Goal: Information Seeking & Learning: Learn about a topic

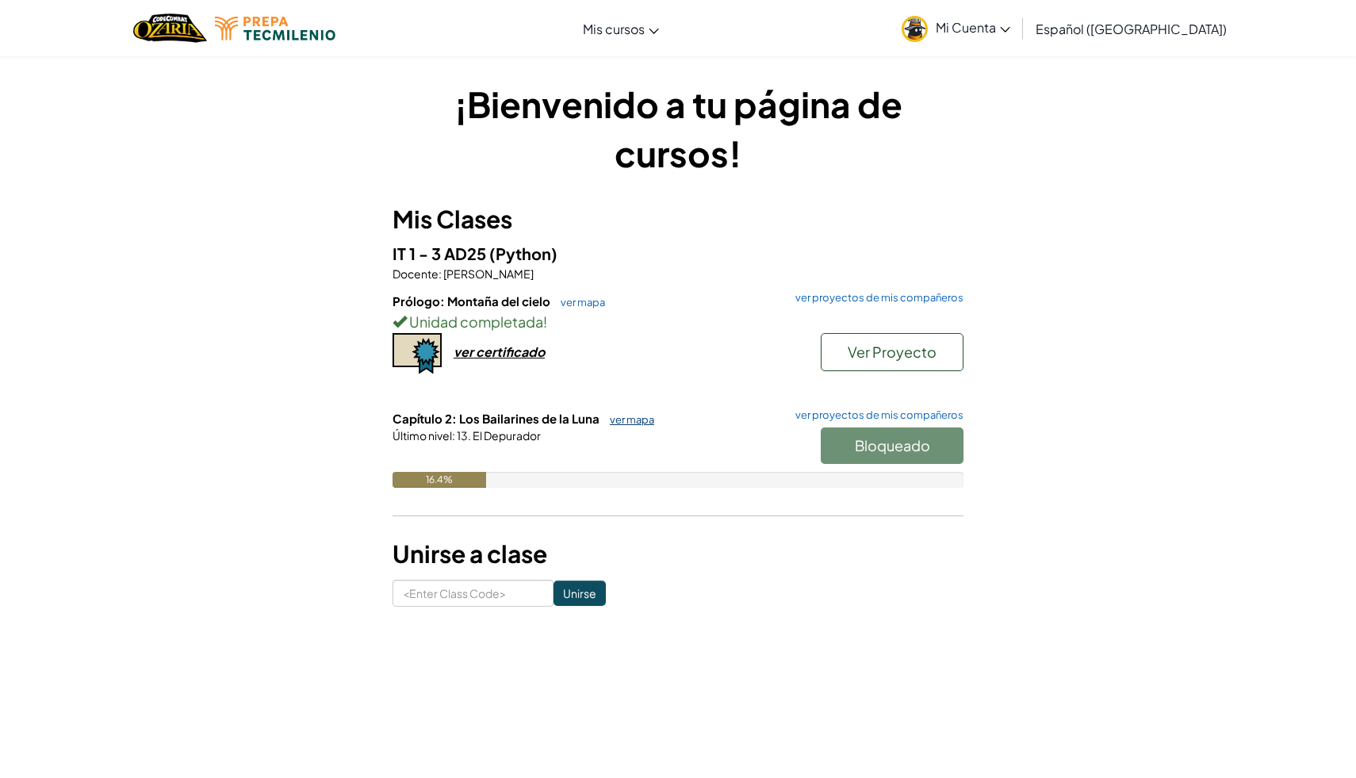
click at [625, 421] on link "ver mapa" at bounding box center [628, 419] width 52 height 13
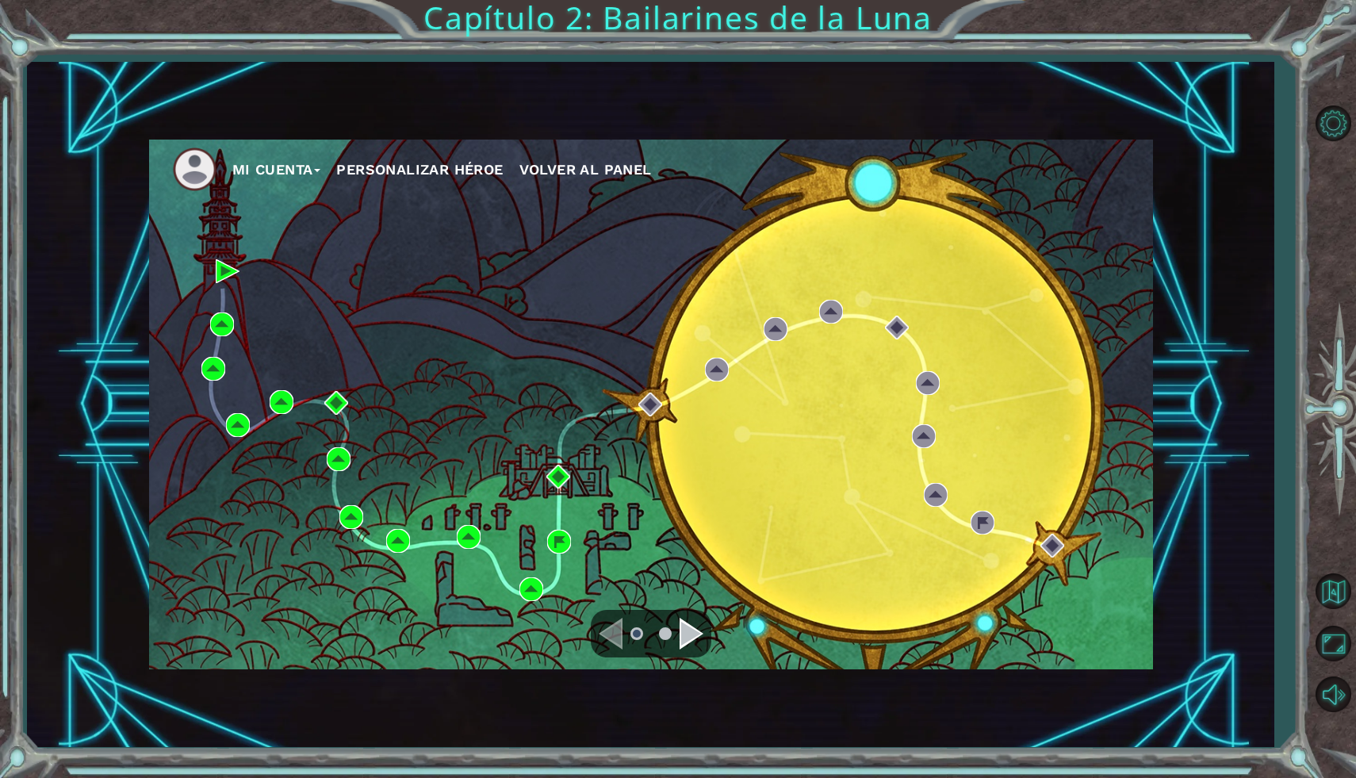
click at [689, 637] on div "Navigate to the next page" at bounding box center [692, 634] width 24 height 32
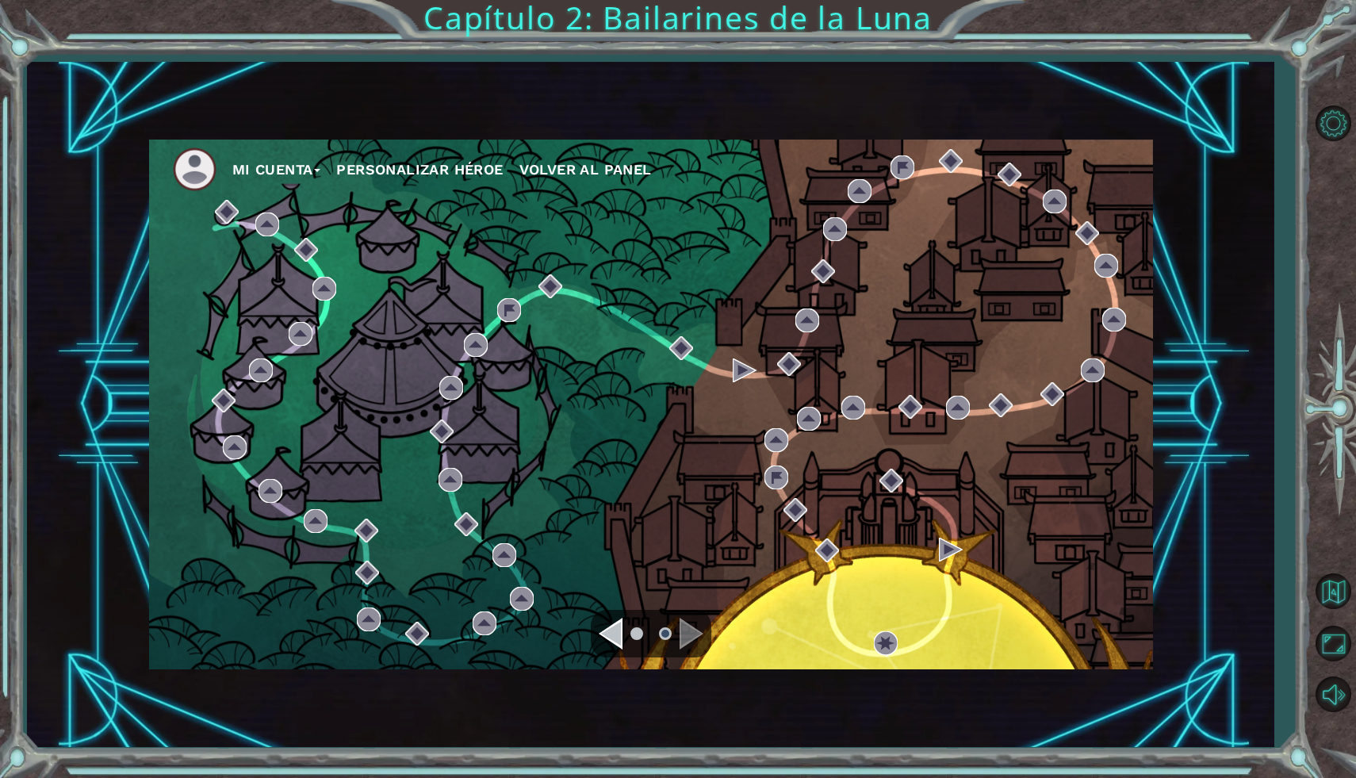
click at [622, 642] on div "Navigate to the previous page" at bounding box center [611, 634] width 24 height 32
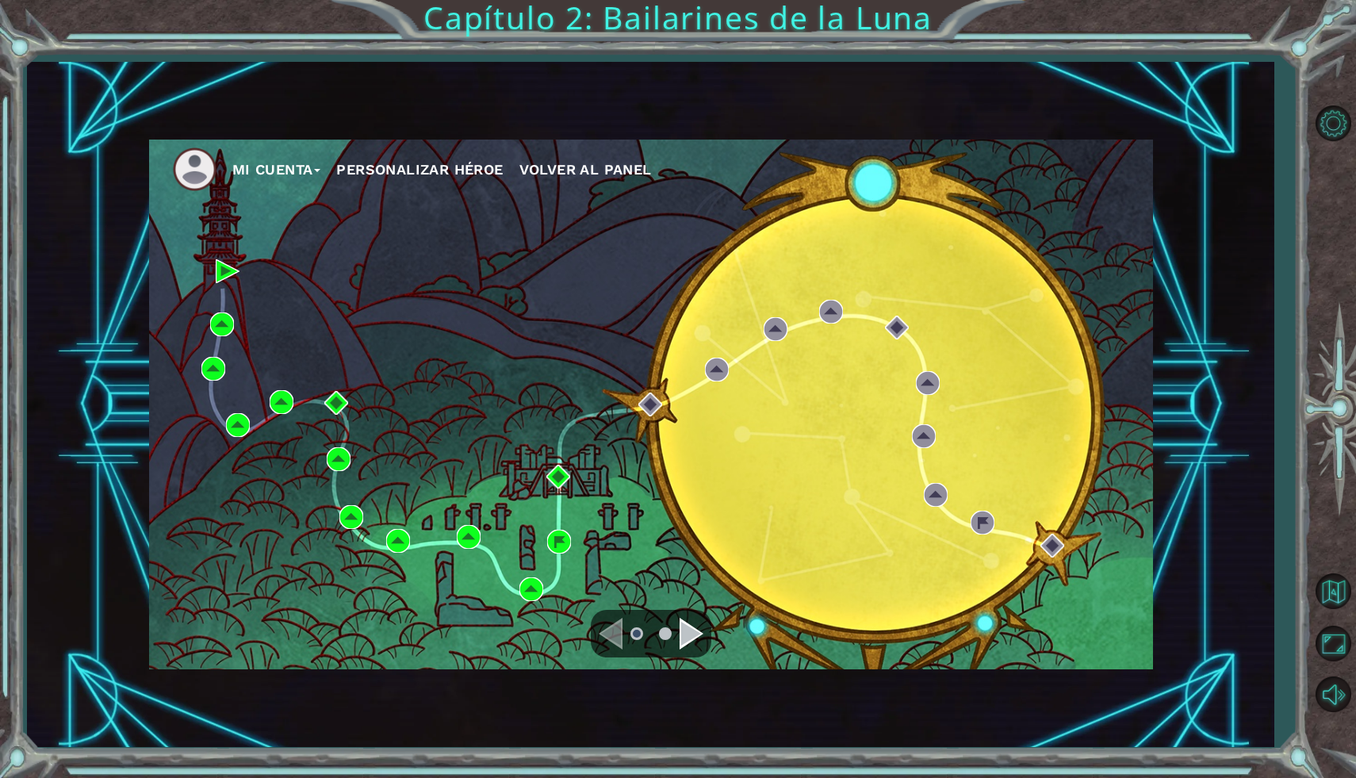
click at [686, 638] on div "Navigate to the next page" at bounding box center [692, 634] width 24 height 32
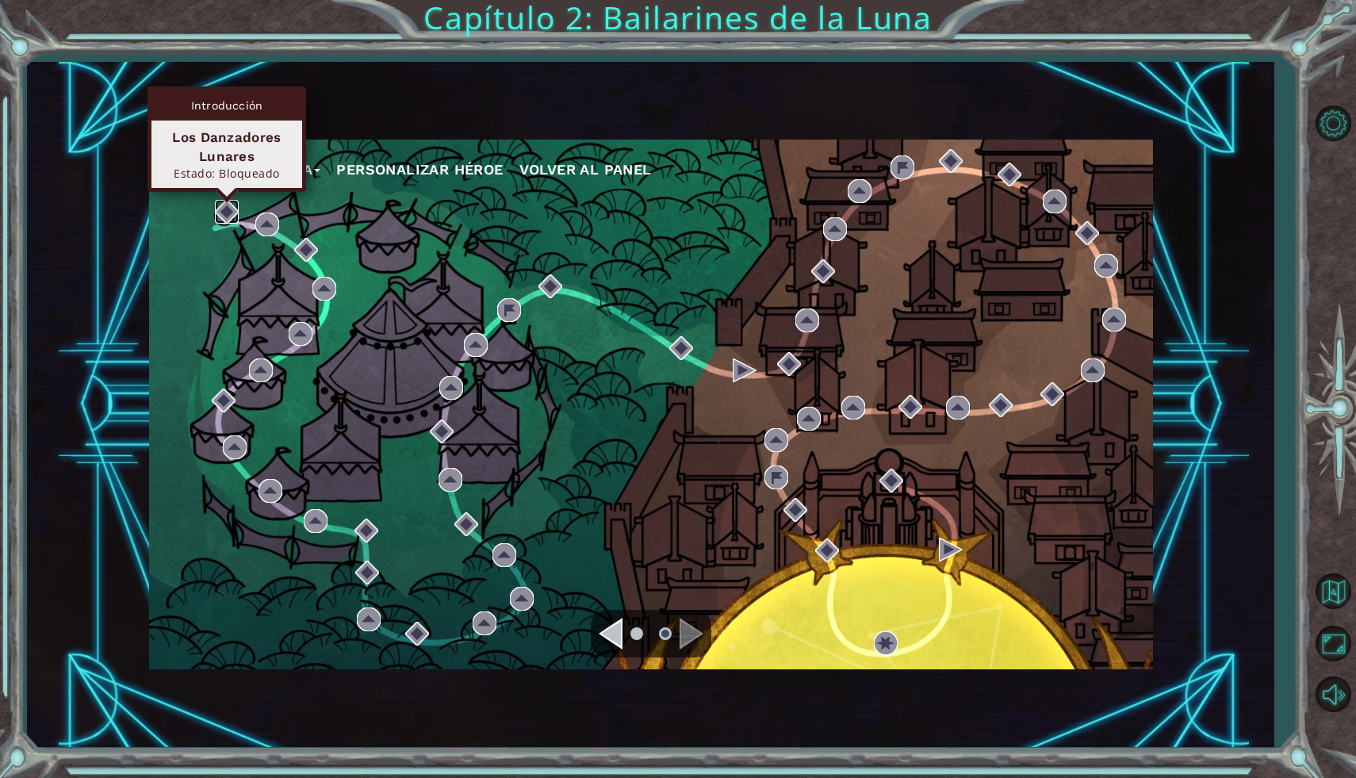
click at [225, 213] on img at bounding box center [227, 212] width 24 height 24
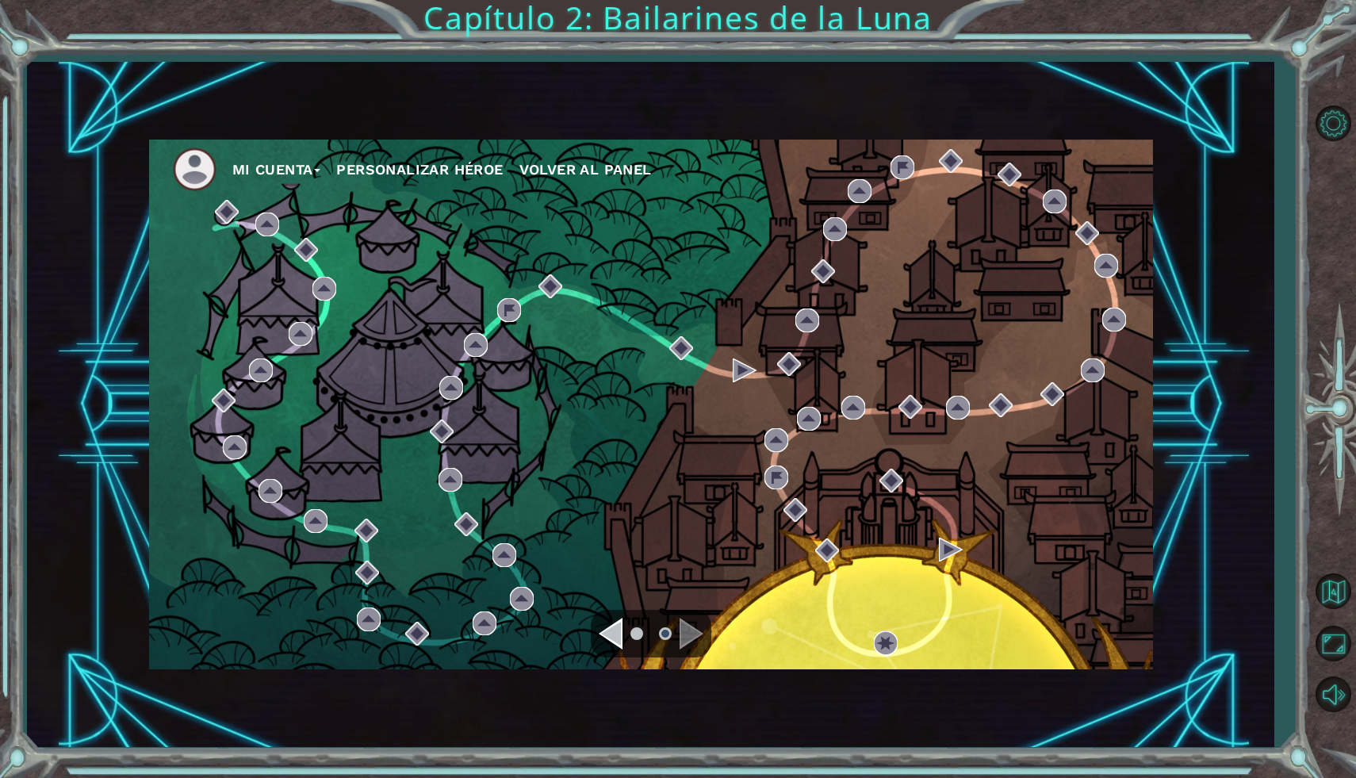
click at [614, 628] on div "Navigate to the previous page" at bounding box center [611, 634] width 24 height 32
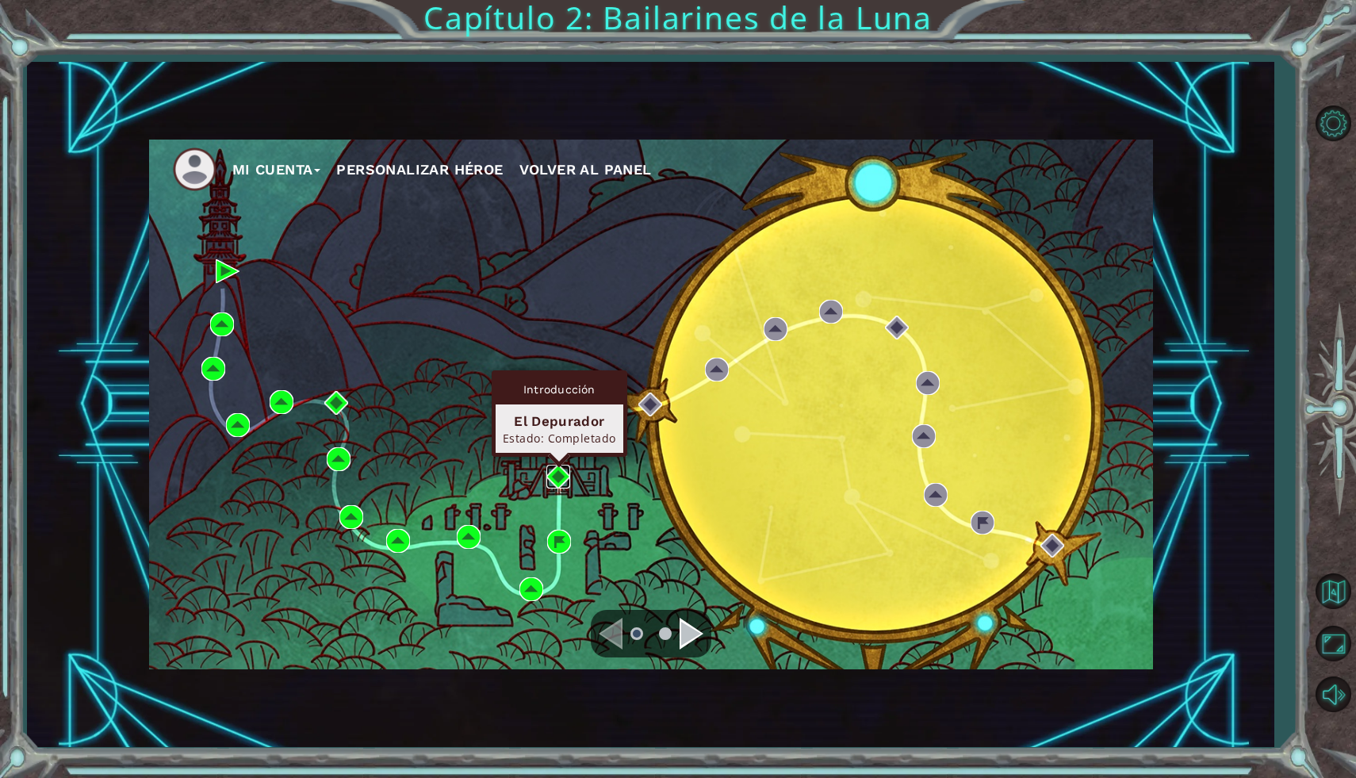
click at [559, 473] on img at bounding box center [558, 477] width 24 height 24
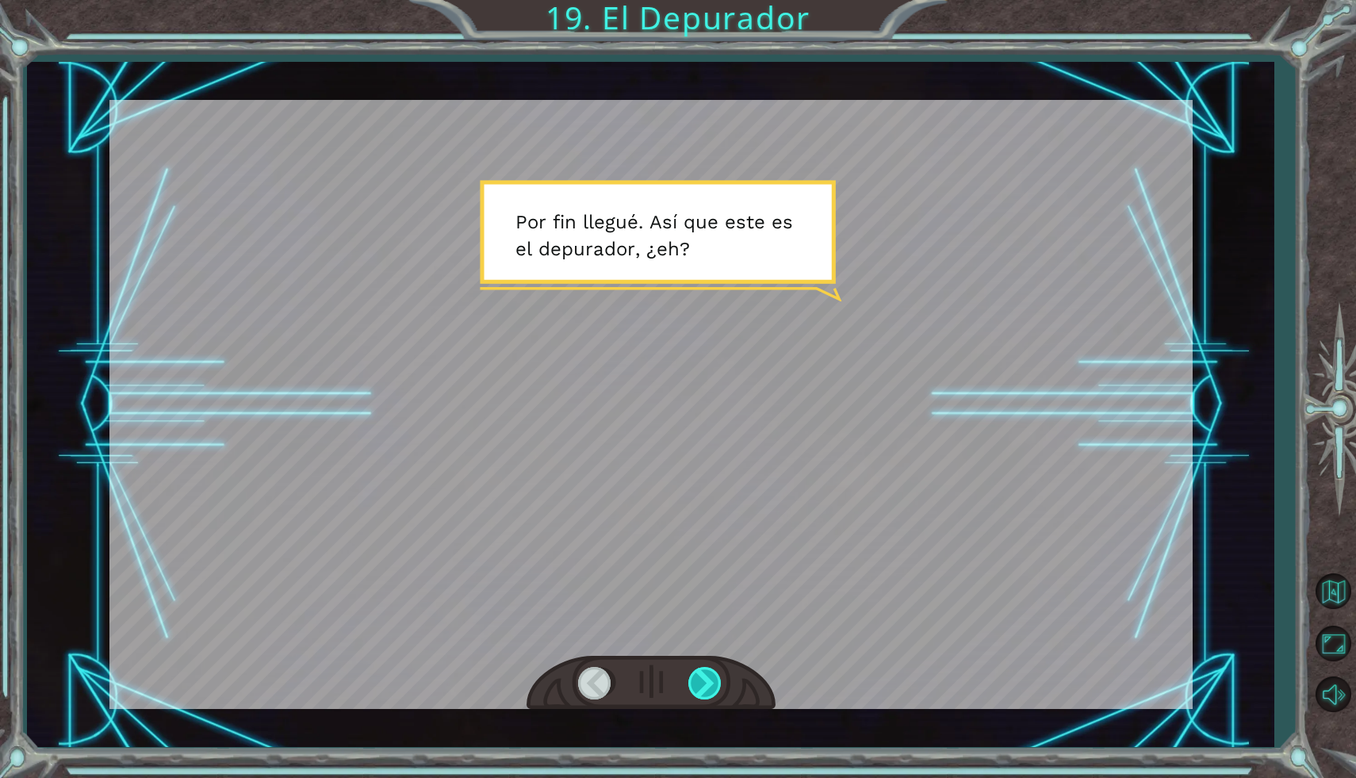
click at [704, 680] on div at bounding box center [706, 683] width 36 height 33
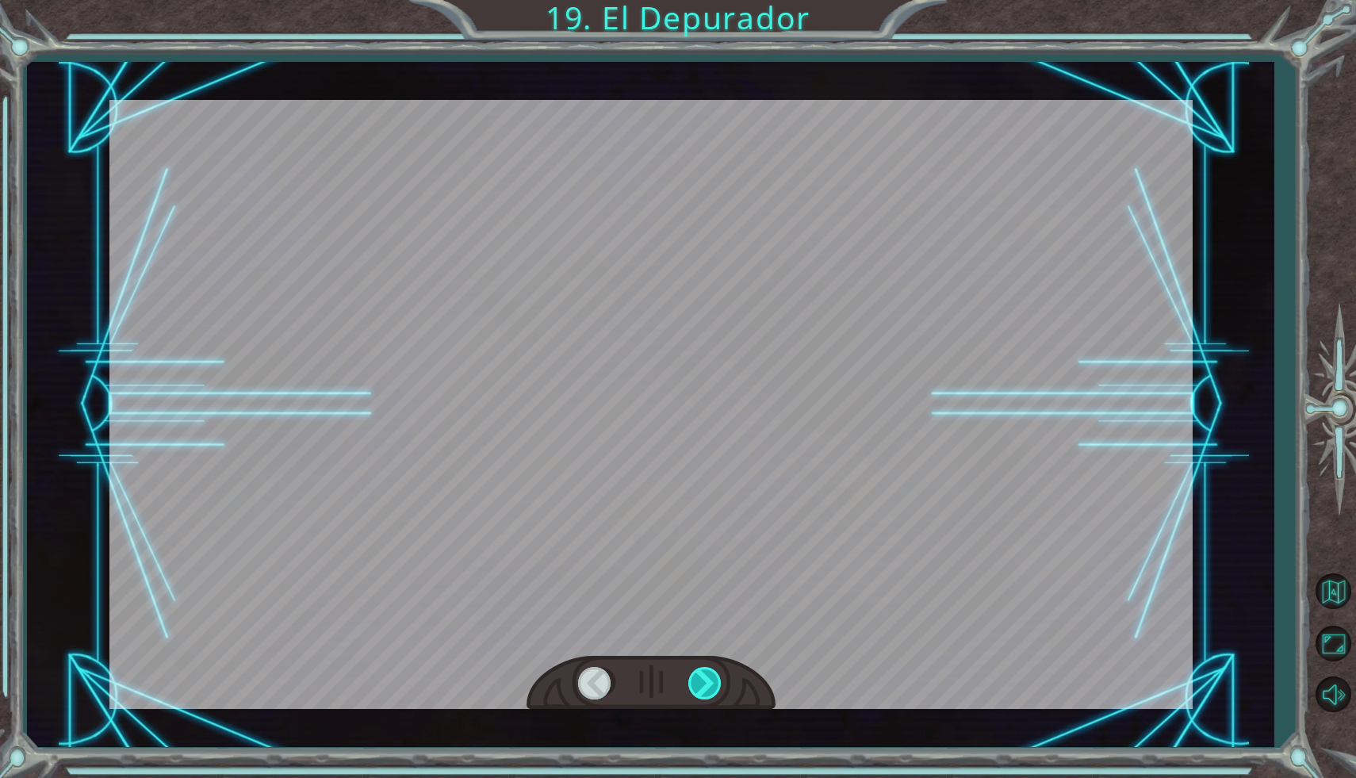
click at [704, 680] on div at bounding box center [706, 683] width 36 height 33
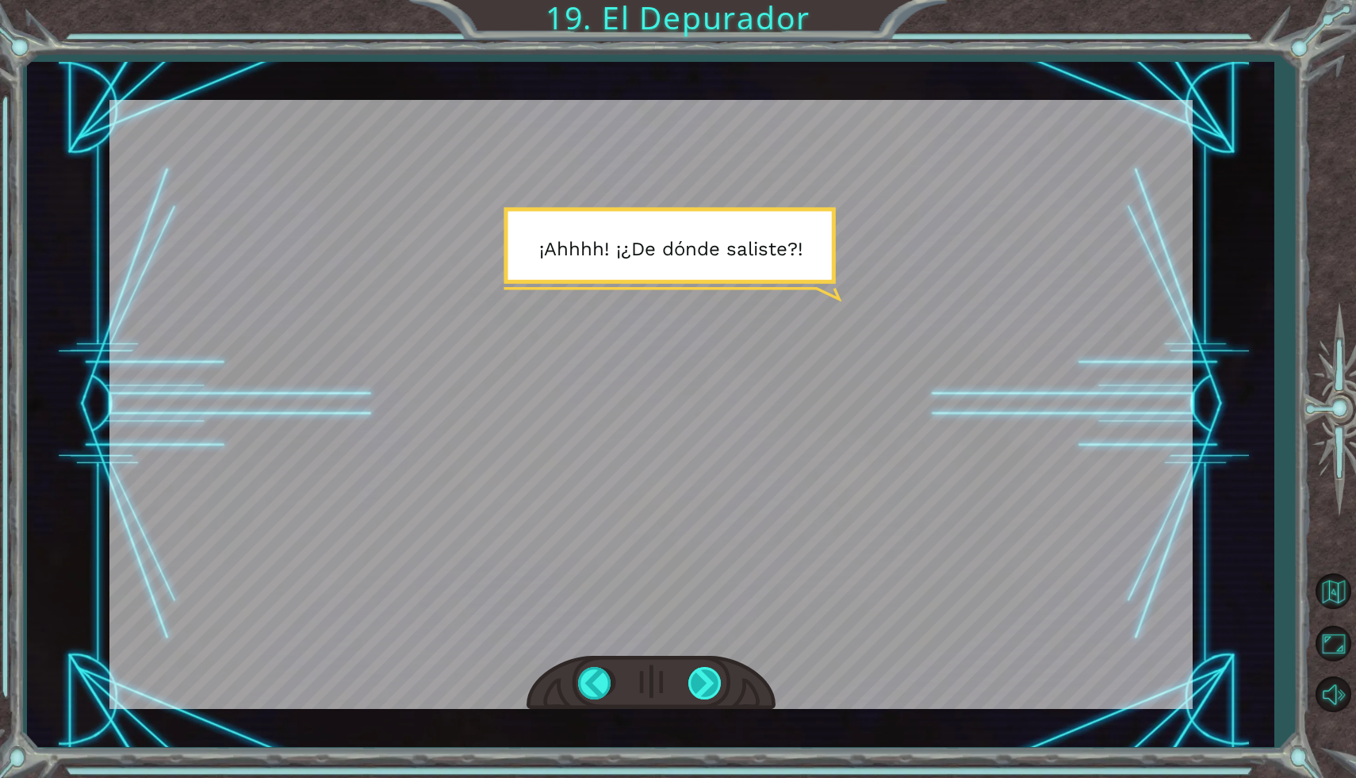
click at [704, 680] on div at bounding box center [706, 683] width 36 height 33
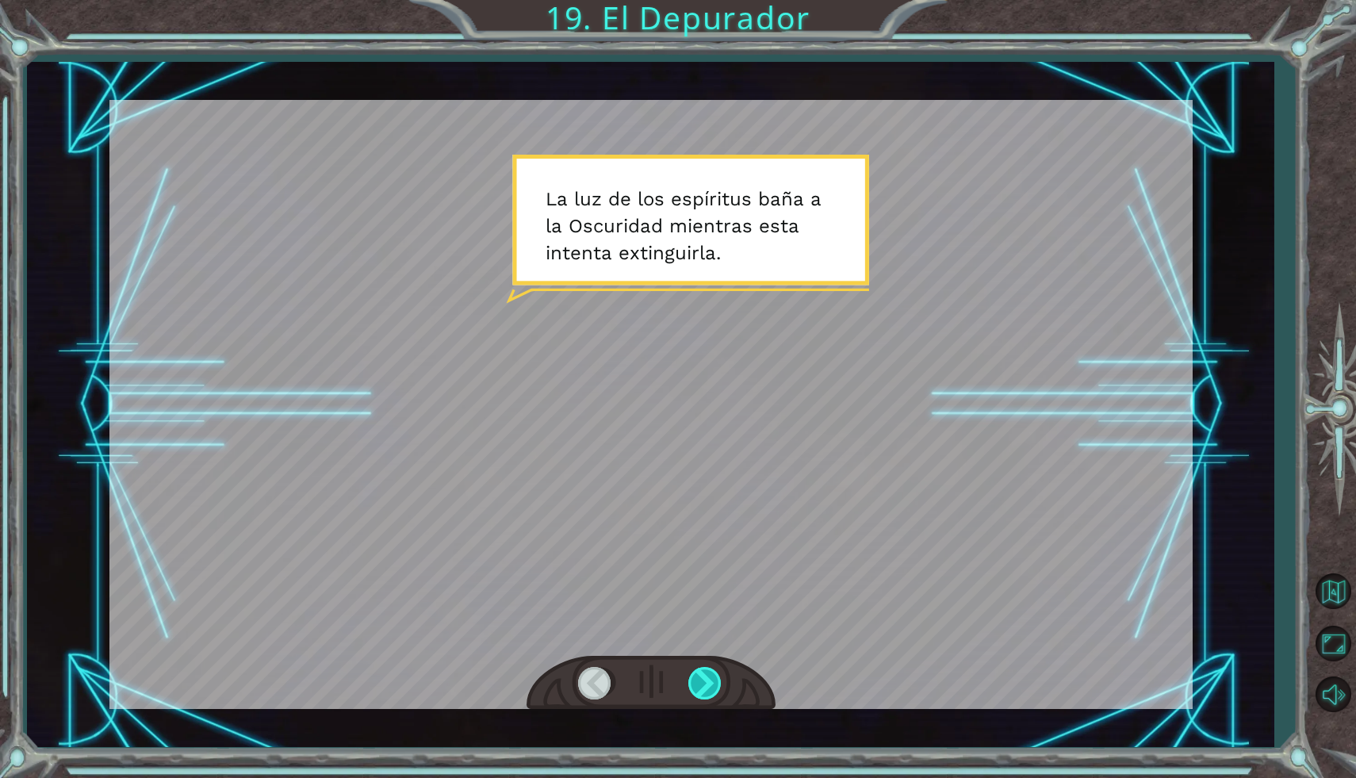
click at [704, 680] on div at bounding box center [706, 683] width 36 height 33
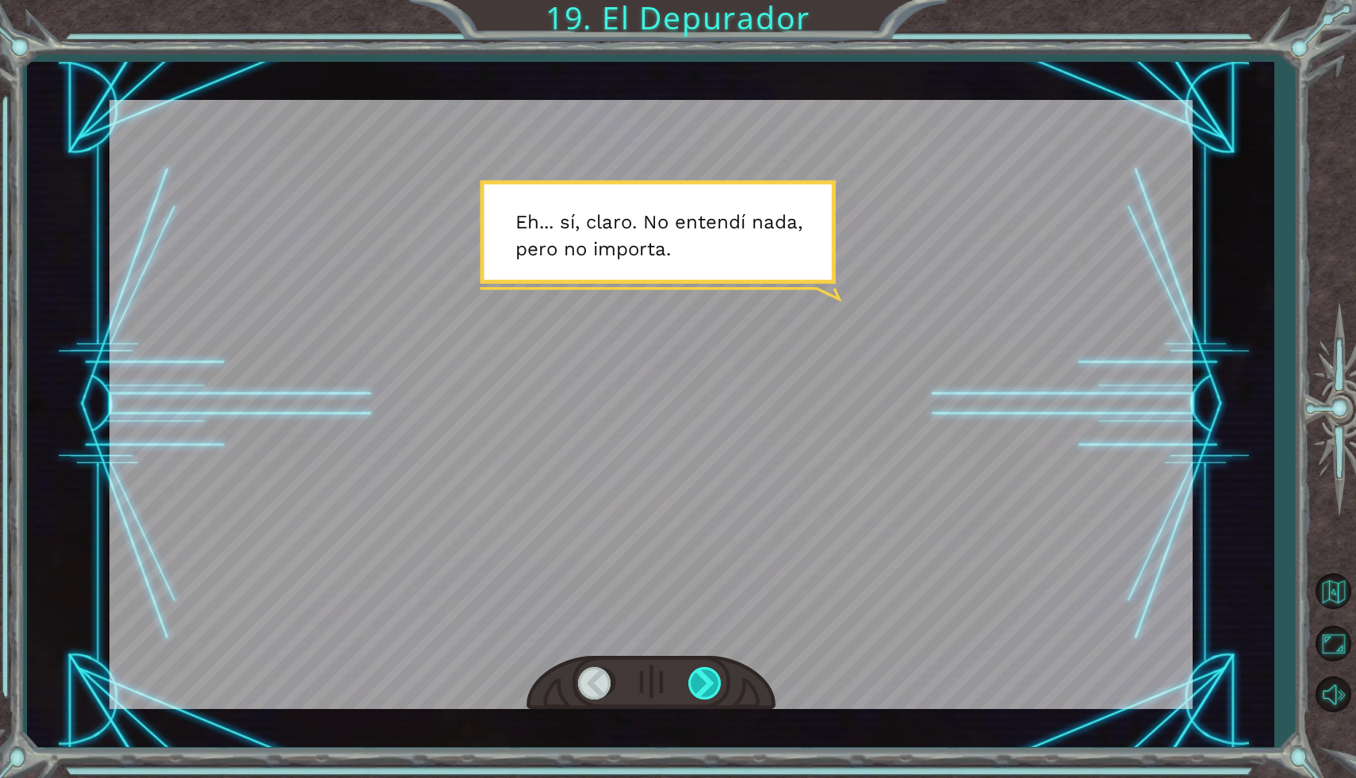
click at [704, 680] on div at bounding box center [706, 683] width 36 height 33
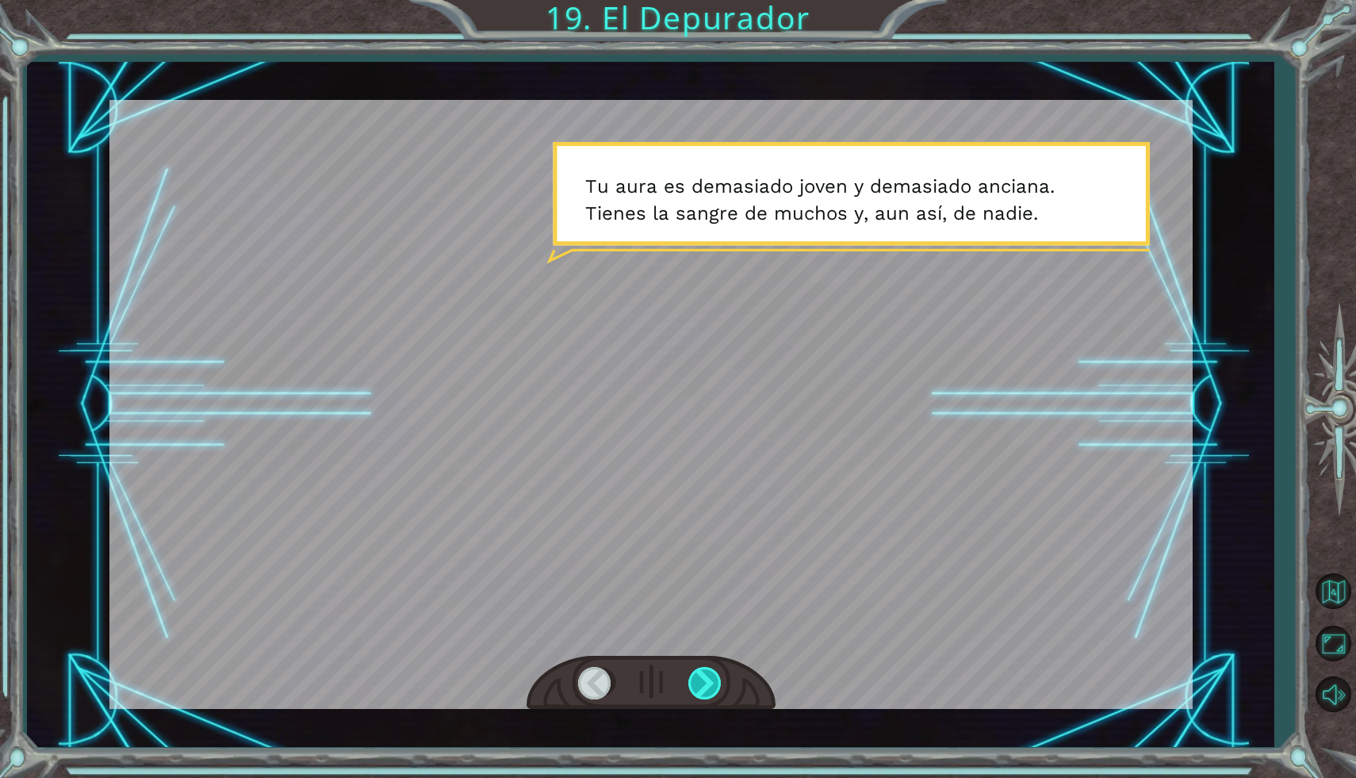
click at [704, 680] on div at bounding box center [706, 683] width 36 height 33
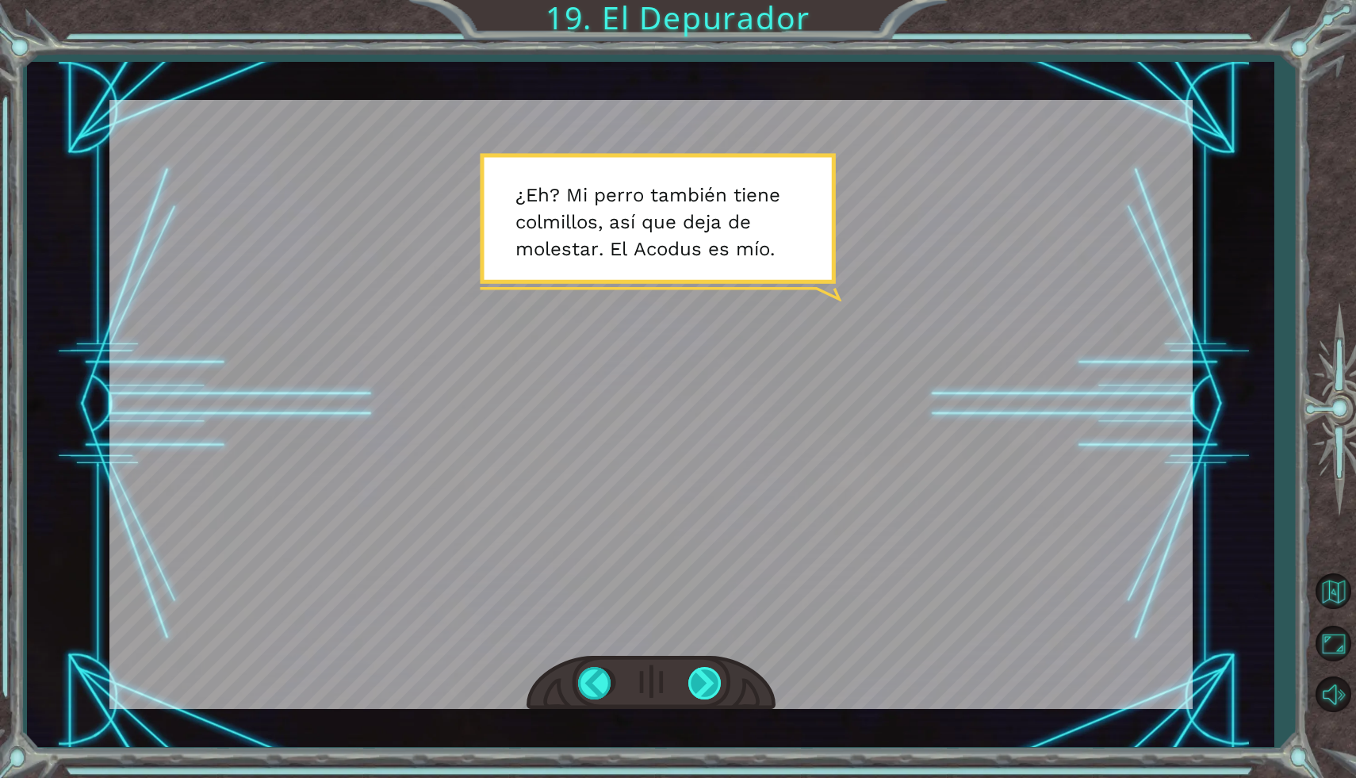
click at [704, 680] on div at bounding box center [706, 683] width 36 height 33
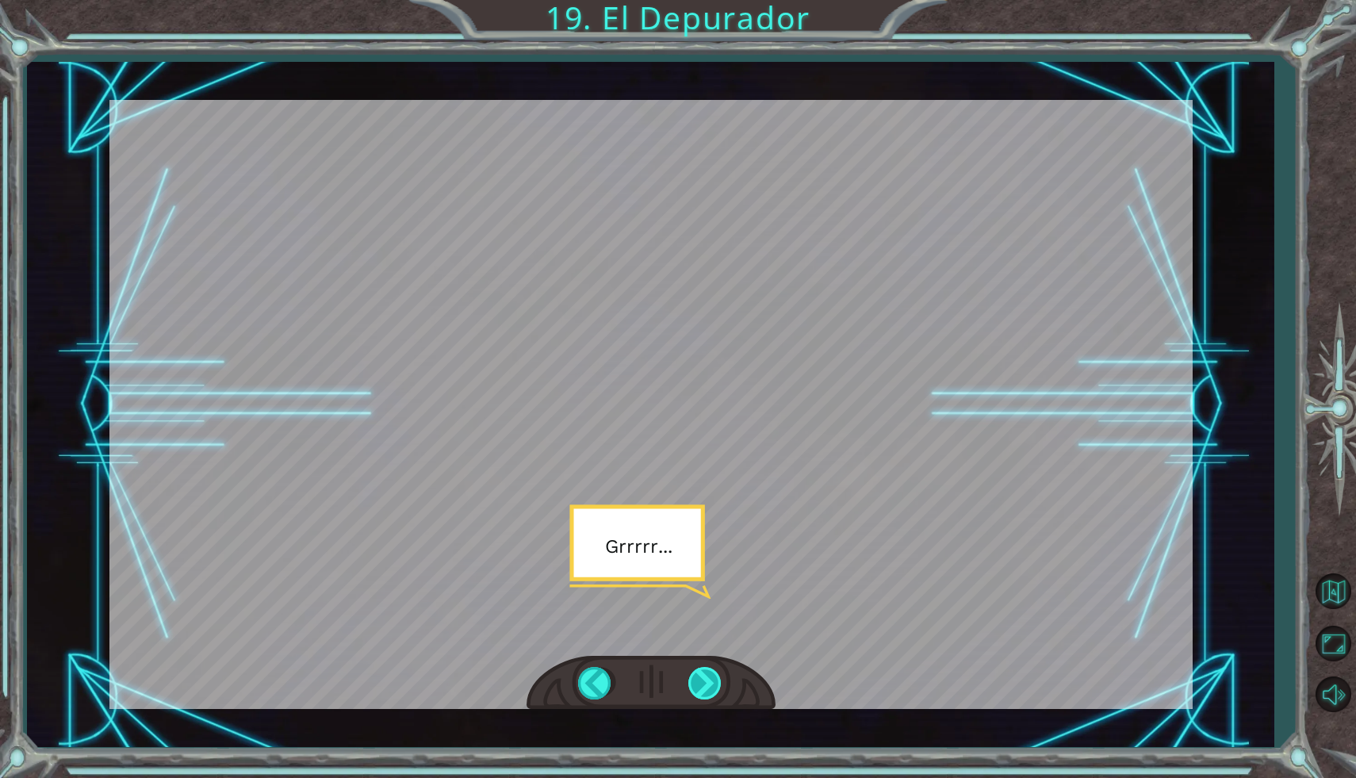
click at [704, 680] on div at bounding box center [706, 683] width 36 height 33
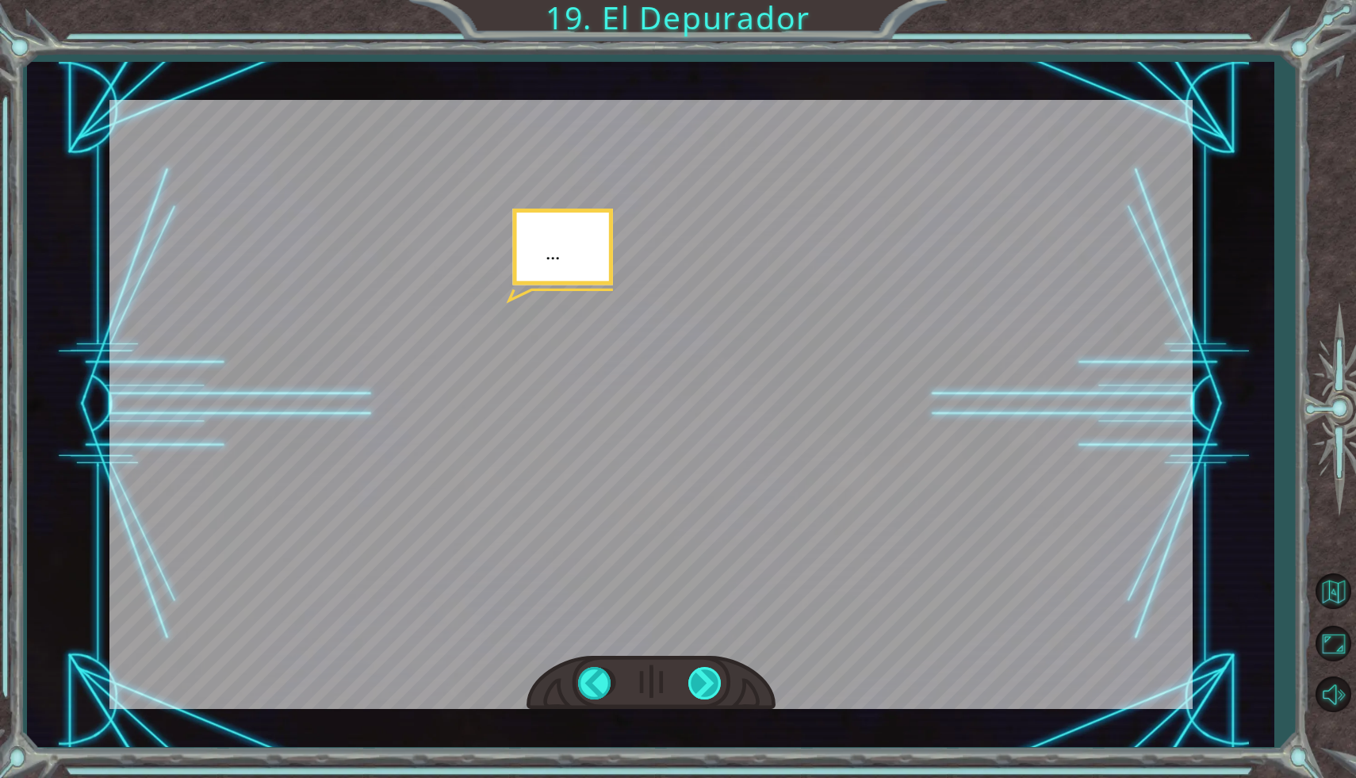
click at [704, 680] on div at bounding box center [706, 683] width 36 height 33
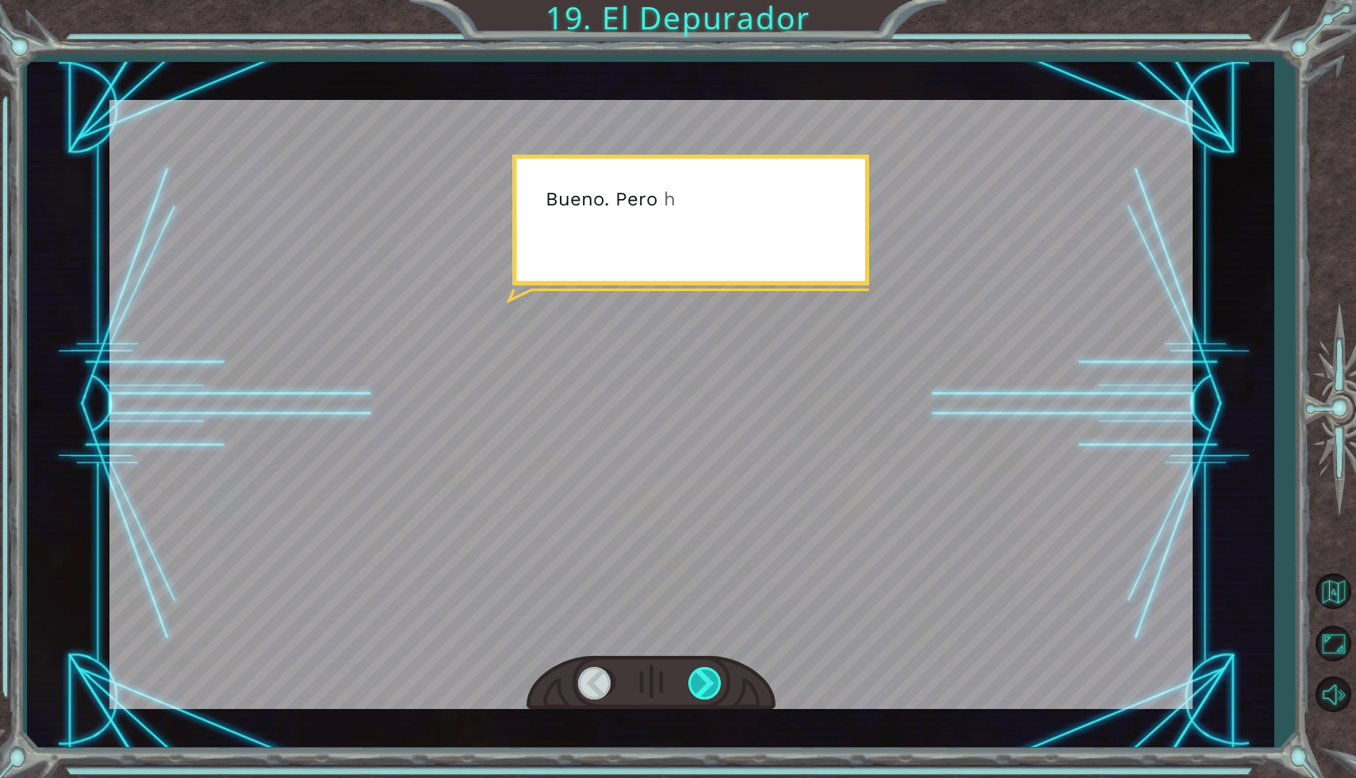
click at [704, 680] on div at bounding box center [706, 683] width 36 height 33
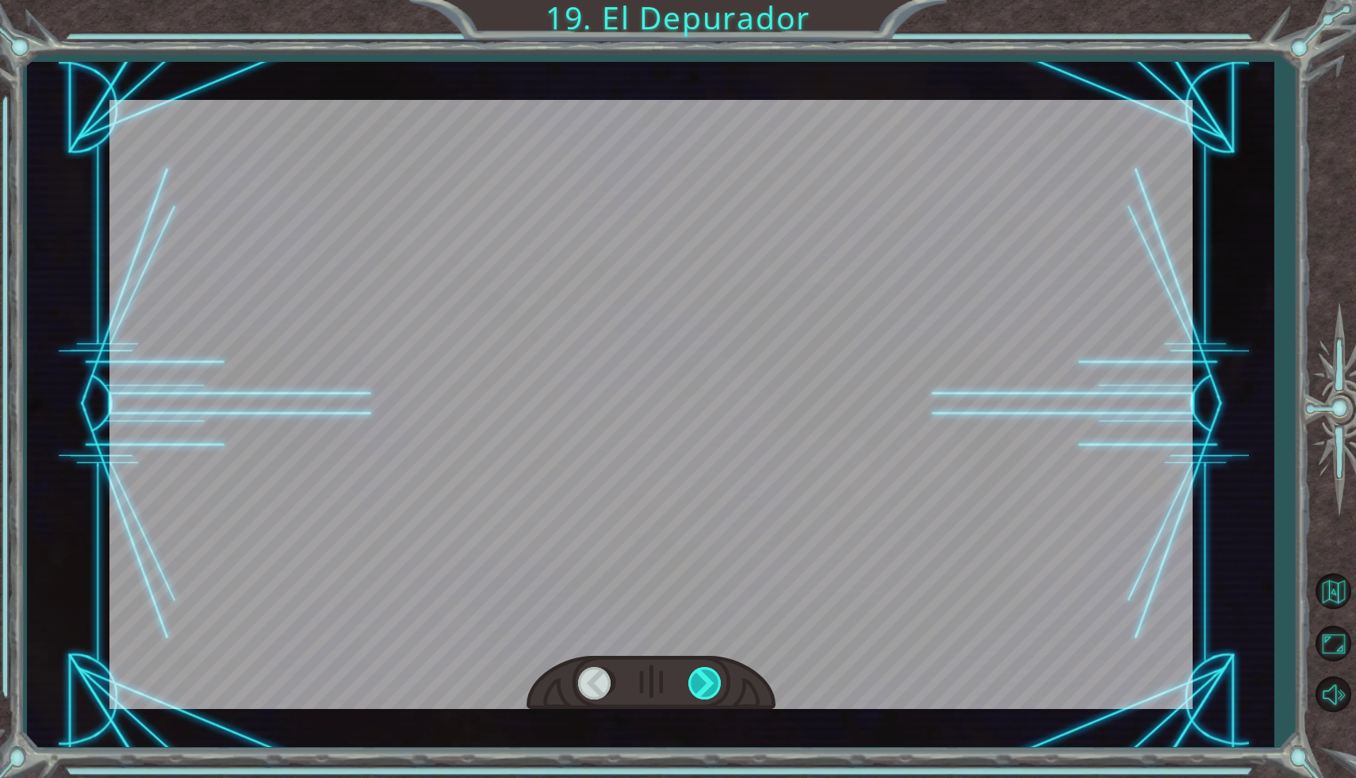
click at [704, 680] on div at bounding box center [706, 683] width 36 height 33
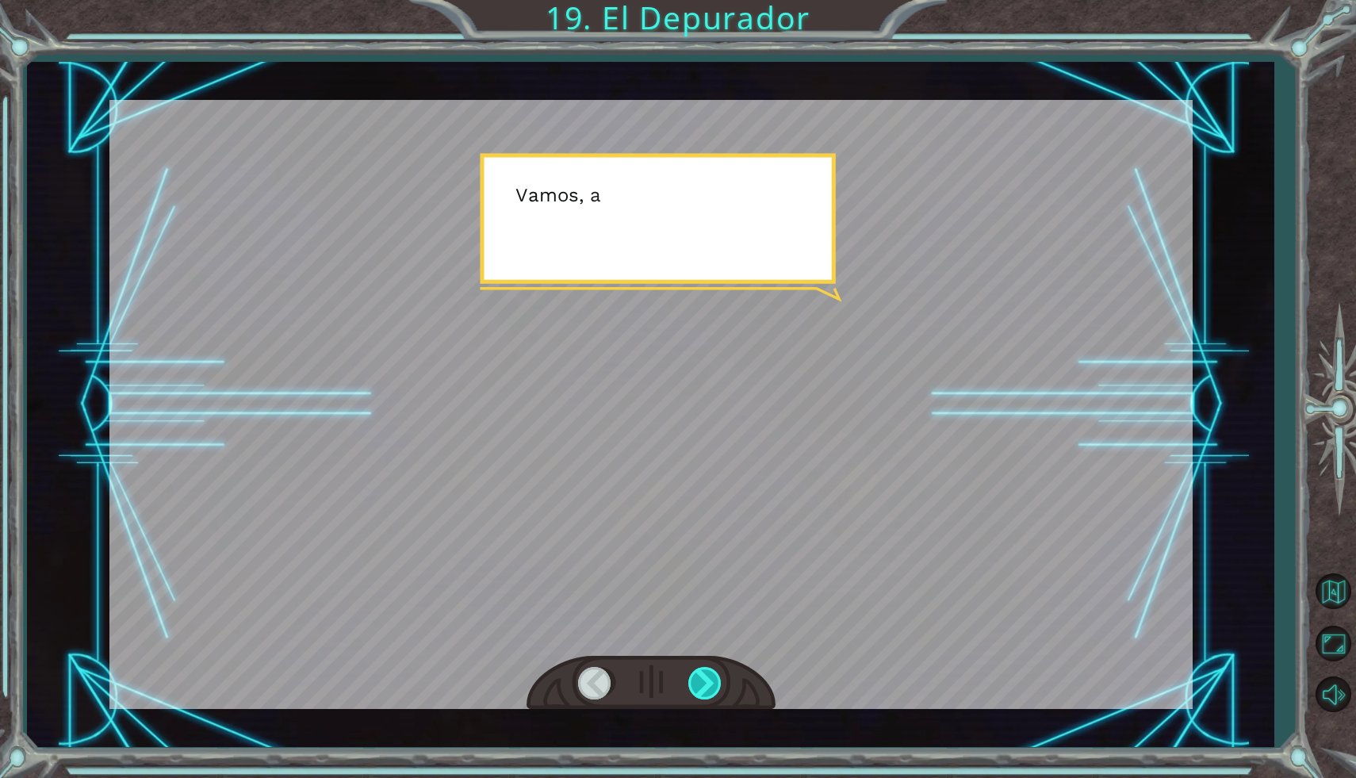
click at [704, 680] on div at bounding box center [706, 683] width 36 height 33
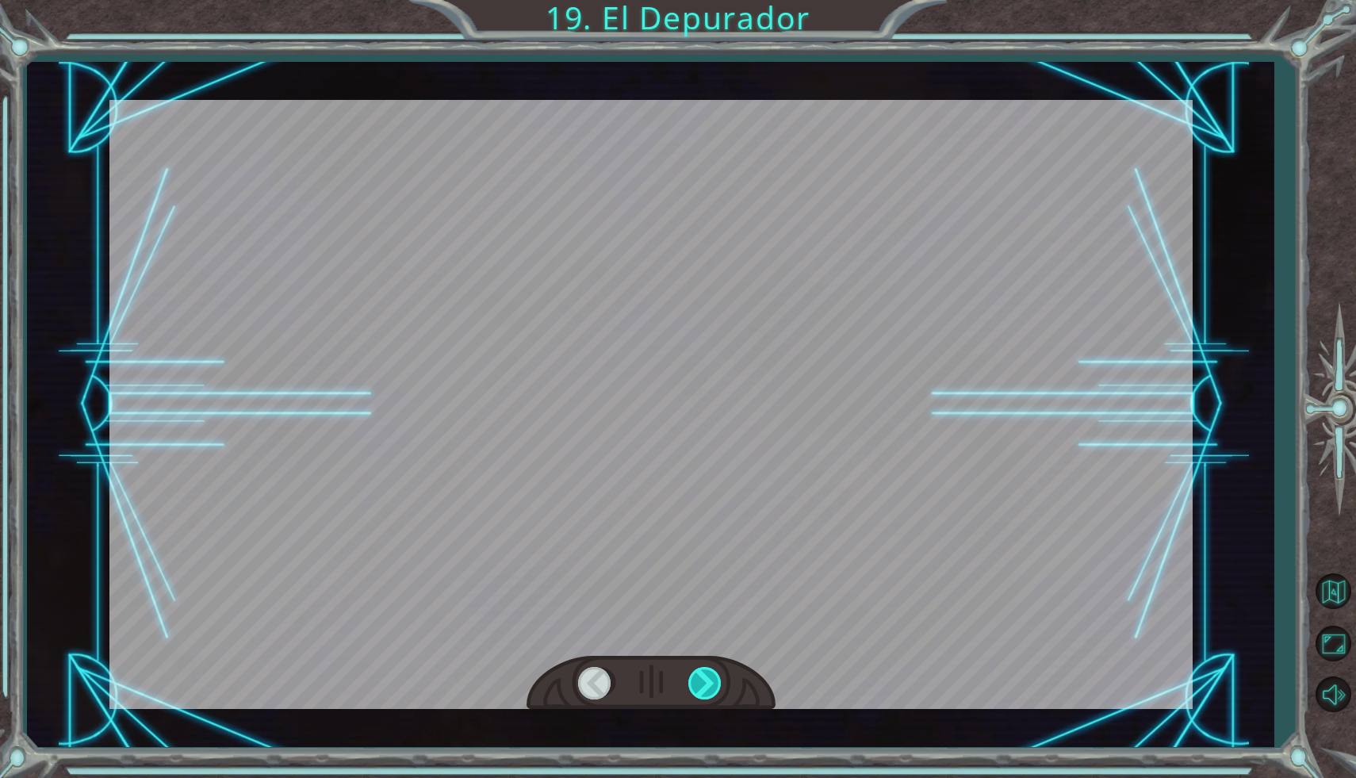
click at [704, 680] on div at bounding box center [706, 683] width 36 height 33
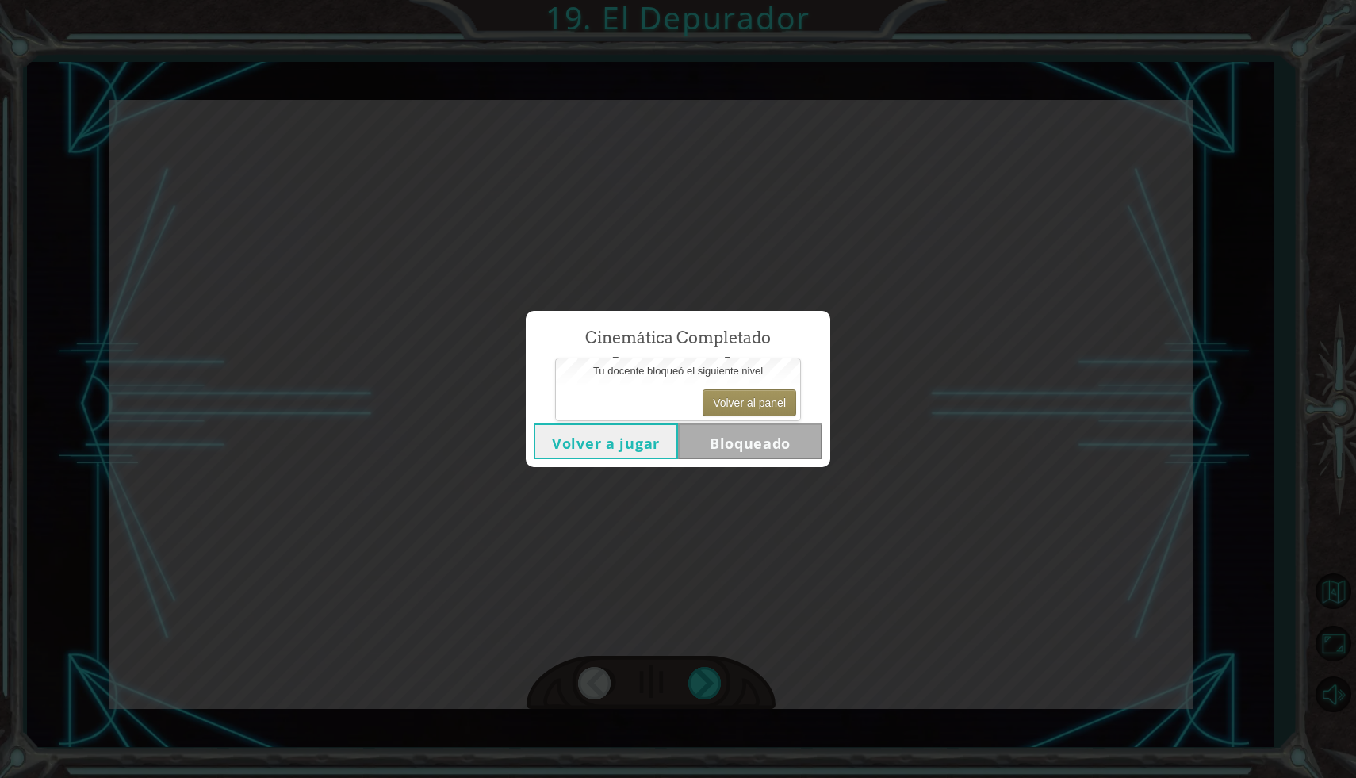
click at [634, 453] on button "Volver a jugar" at bounding box center [606, 442] width 144 height 36
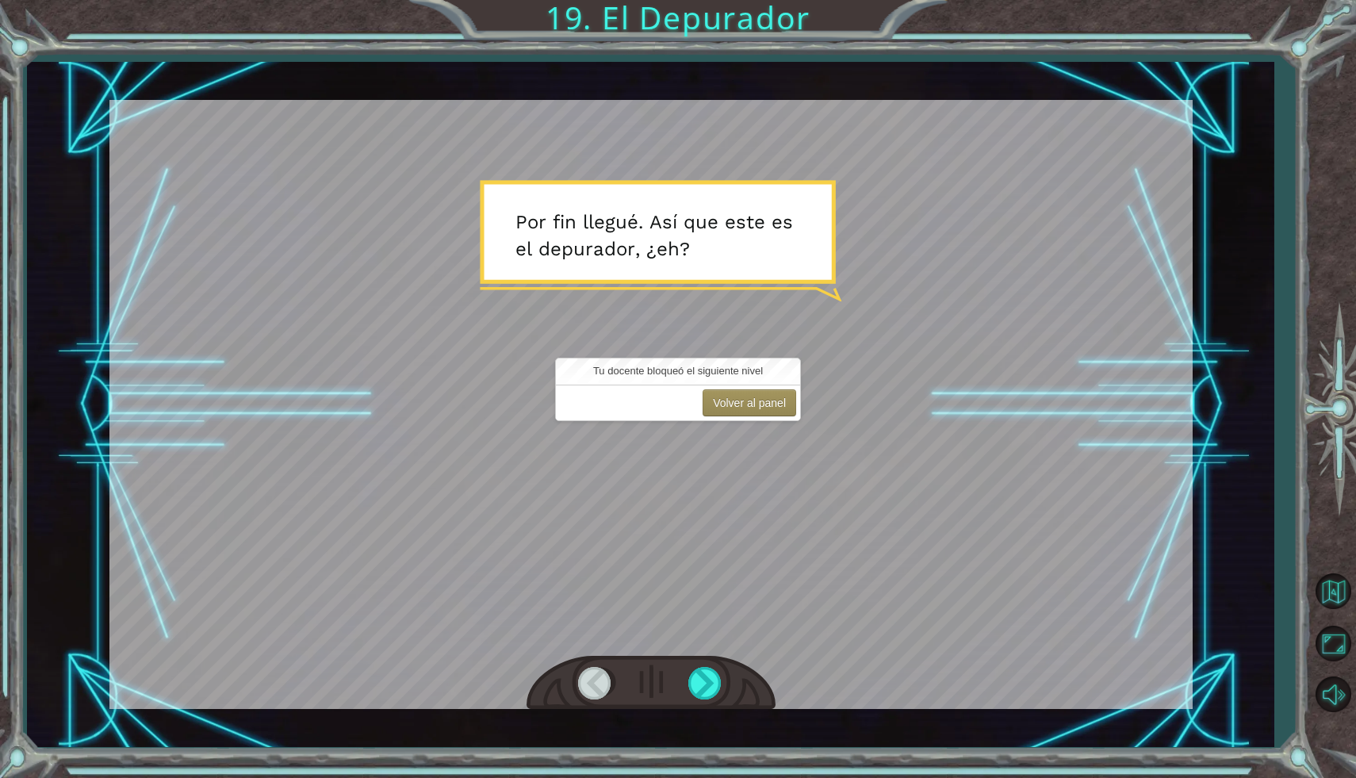
click at [697, 666] on div at bounding box center [651, 683] width 249 height 55
click at [696, 679] on div at bounding box center [706, 683] width 36 height 33
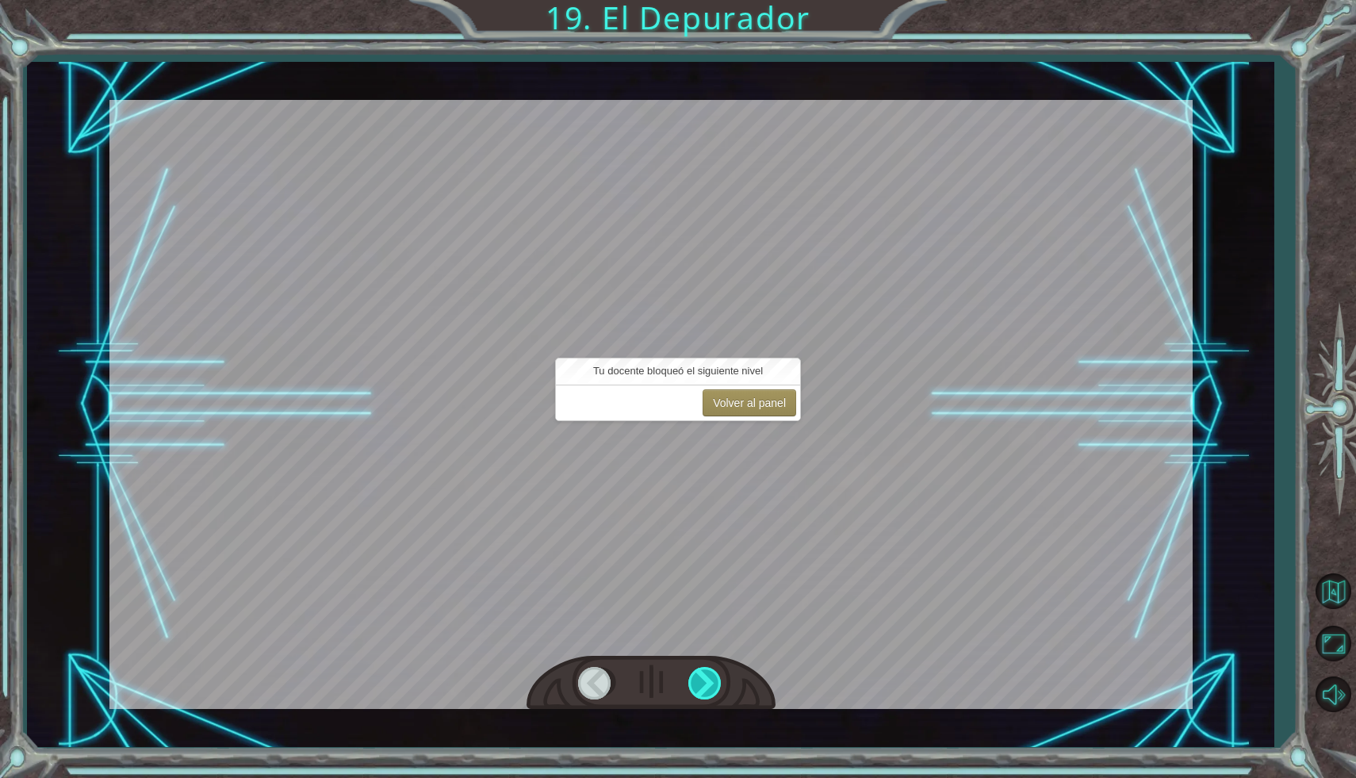
click at [696, 679] on div at bounding box center [706, 683] width 36 height 33
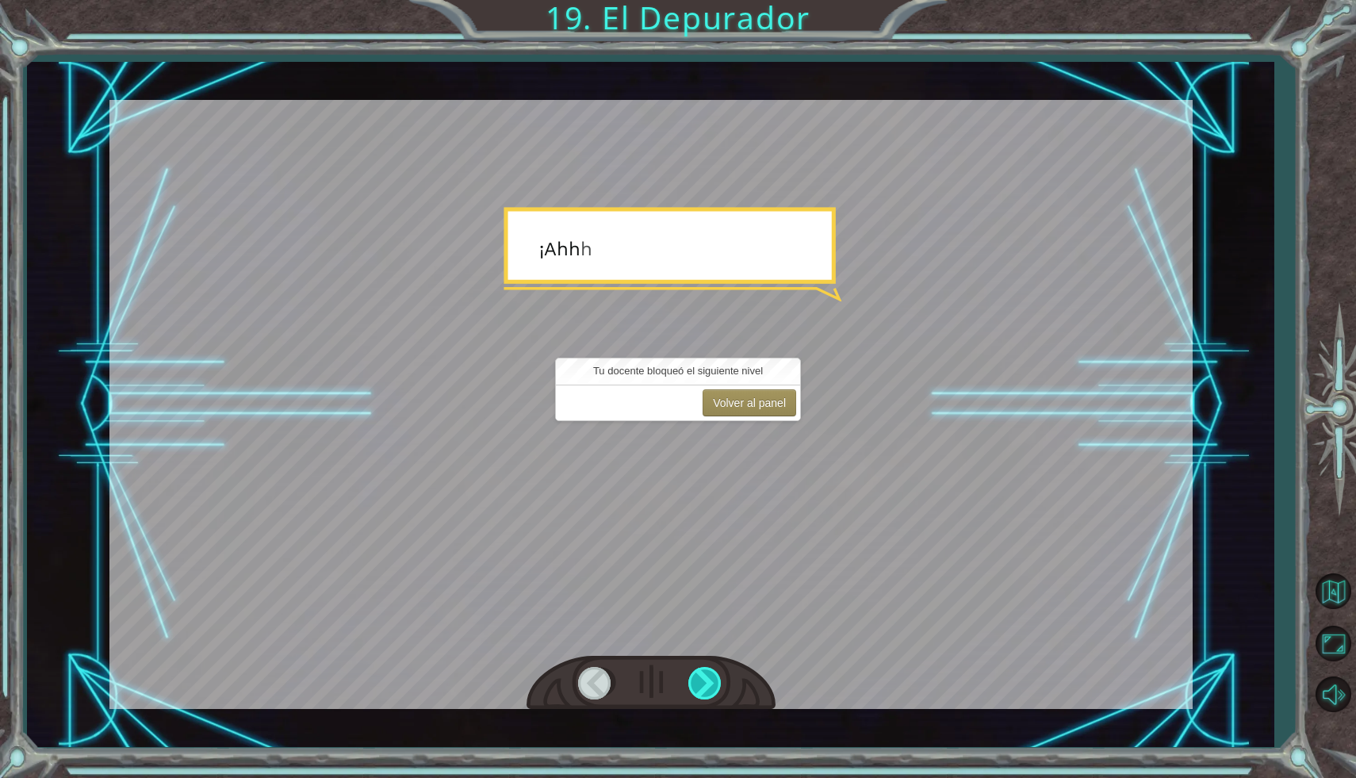
click at [696, 679] on div at bounding box center [706, 683] width 36 height 33
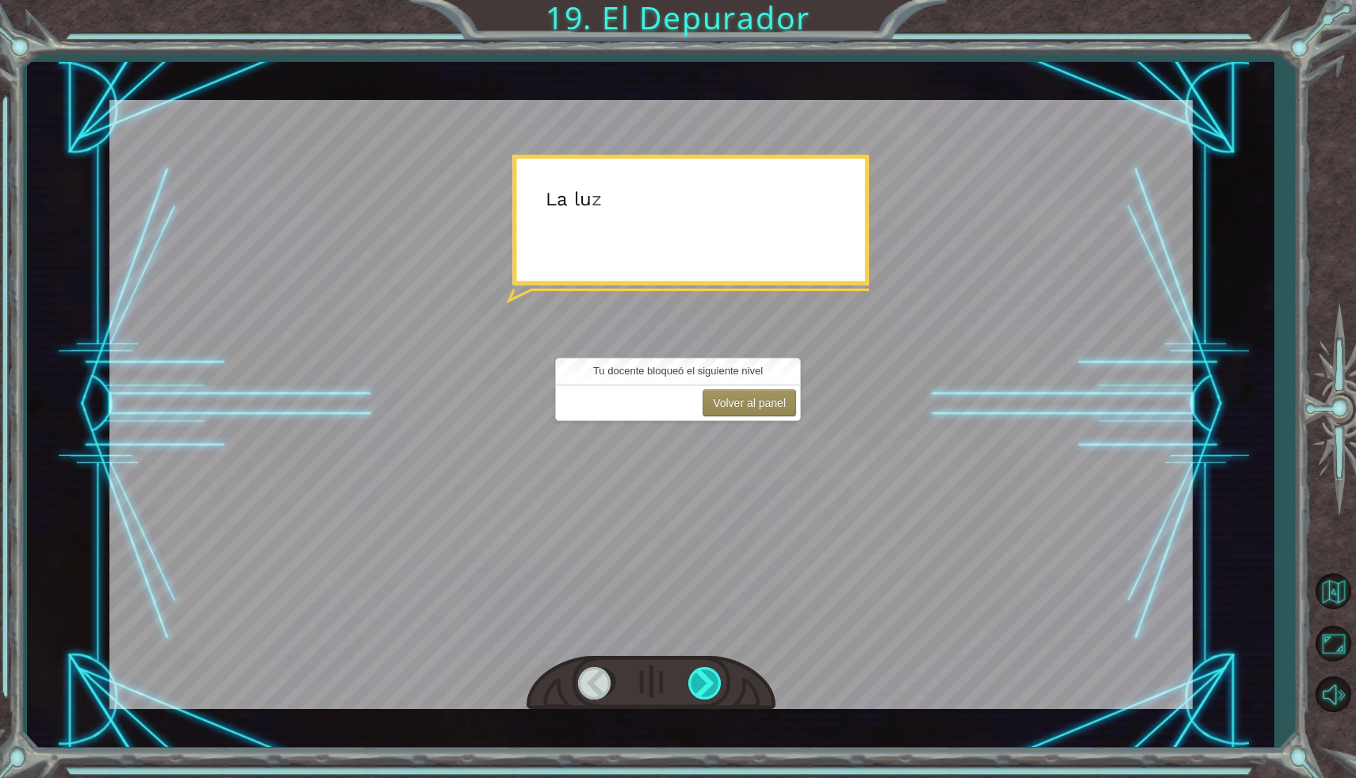
click at [696, 679] on div at bounding box center [706, 683] width 36 height 33
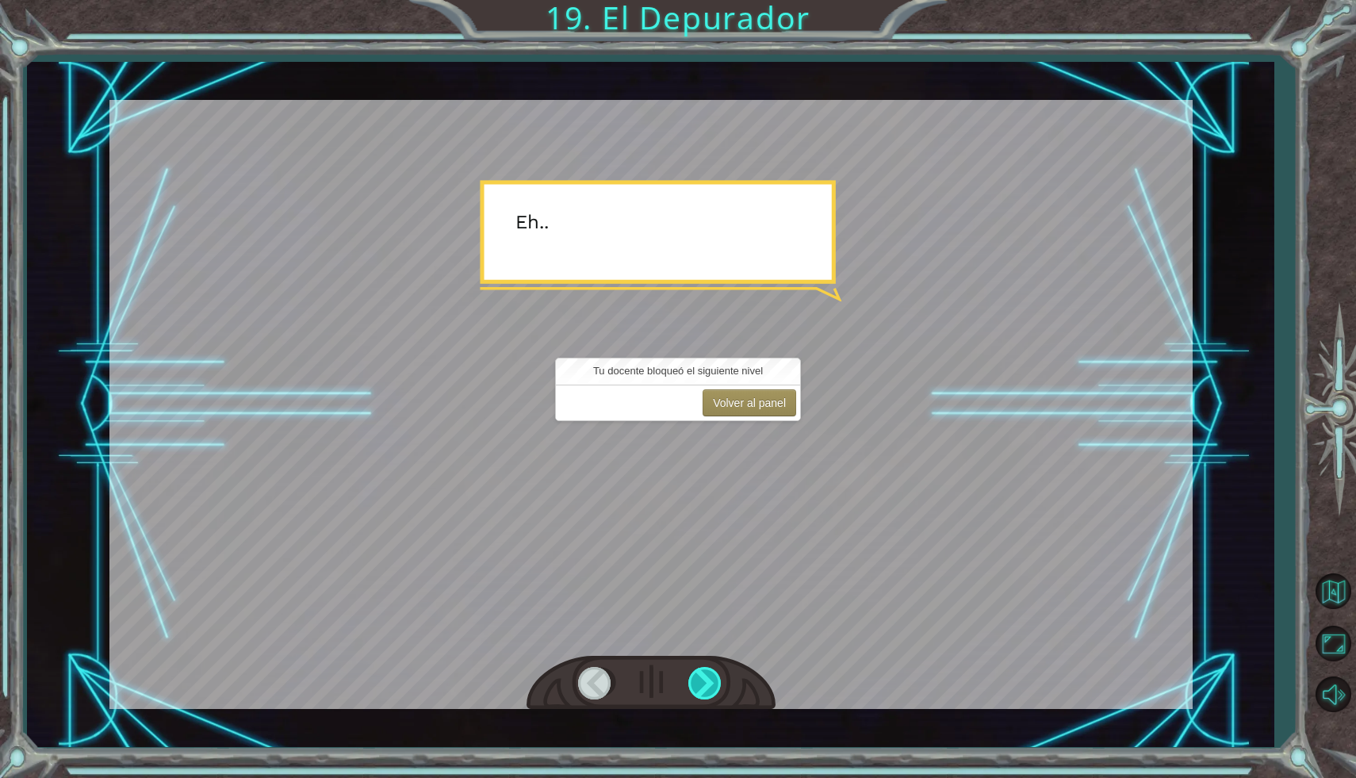
click at [696, 679] on div at bounding box center [706, 683] width 36 height 33
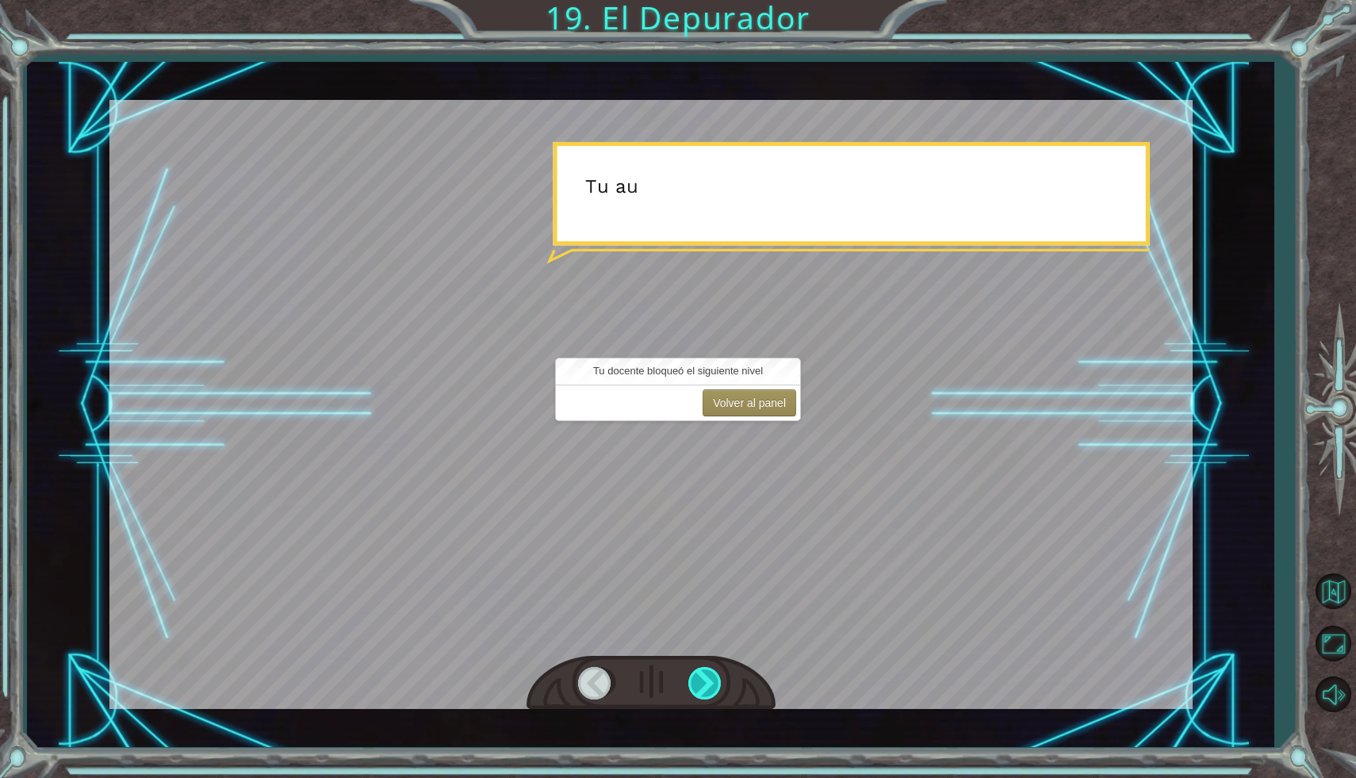
click at [696, 679] on div at bounding box center [706, 683] width 36 height 33
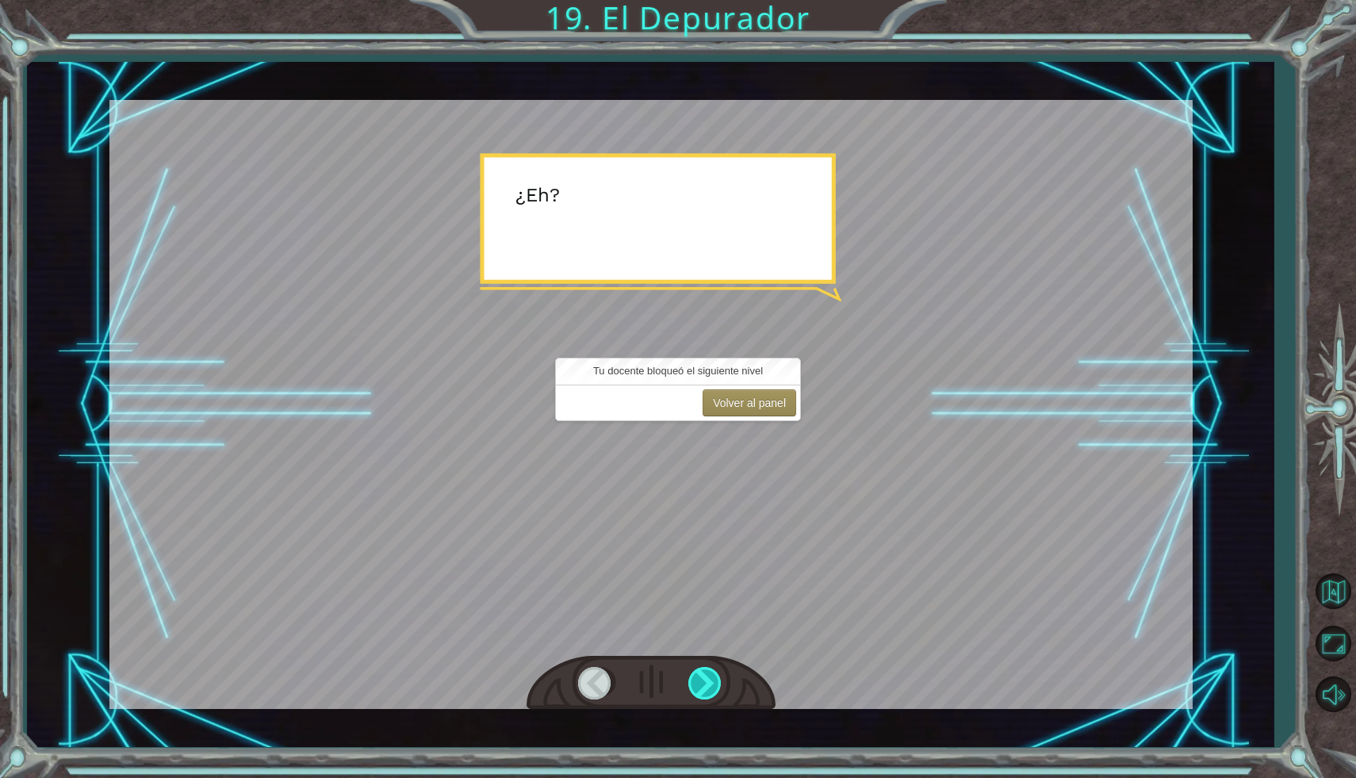
click at [696, 679] on div at bounding box center [706, 683] width 36 height 33
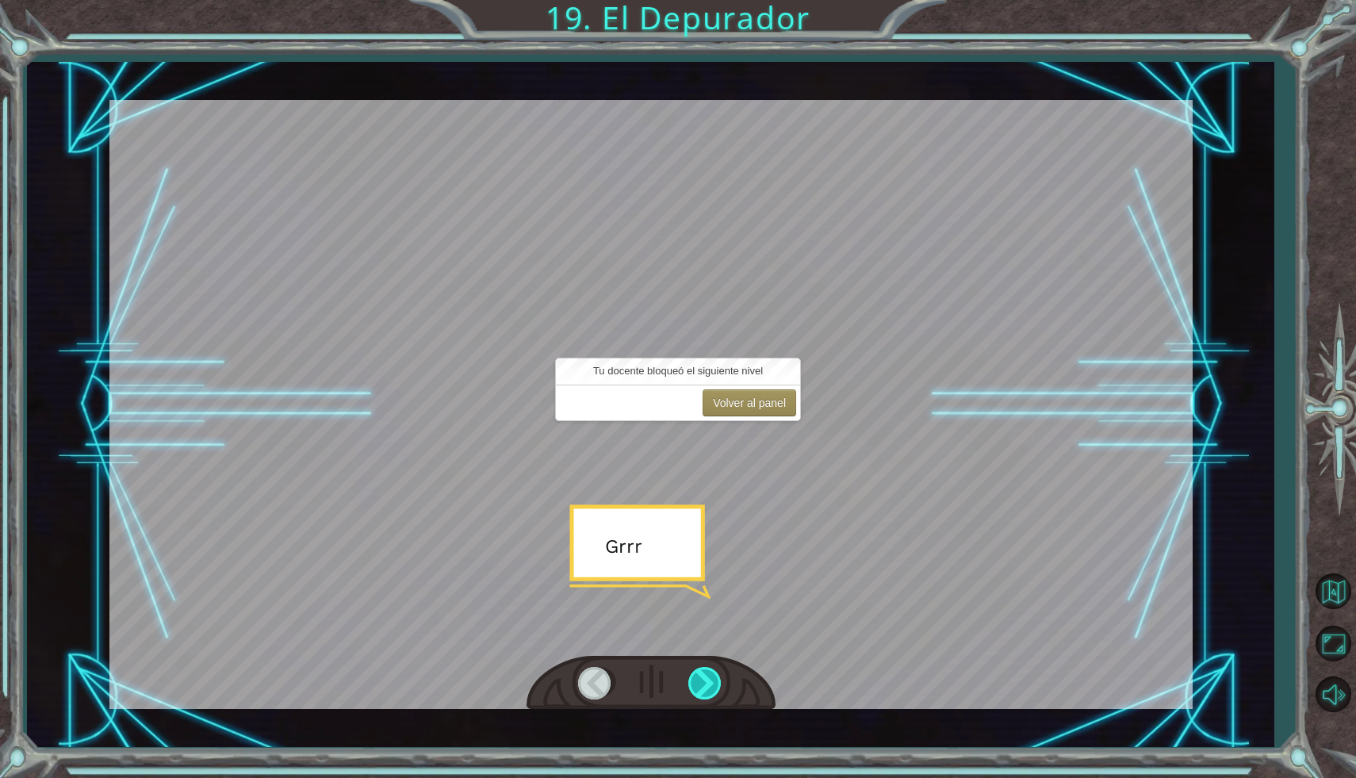
click at [696, 679] on div at bounding box center [706, 683] width 36 height 33
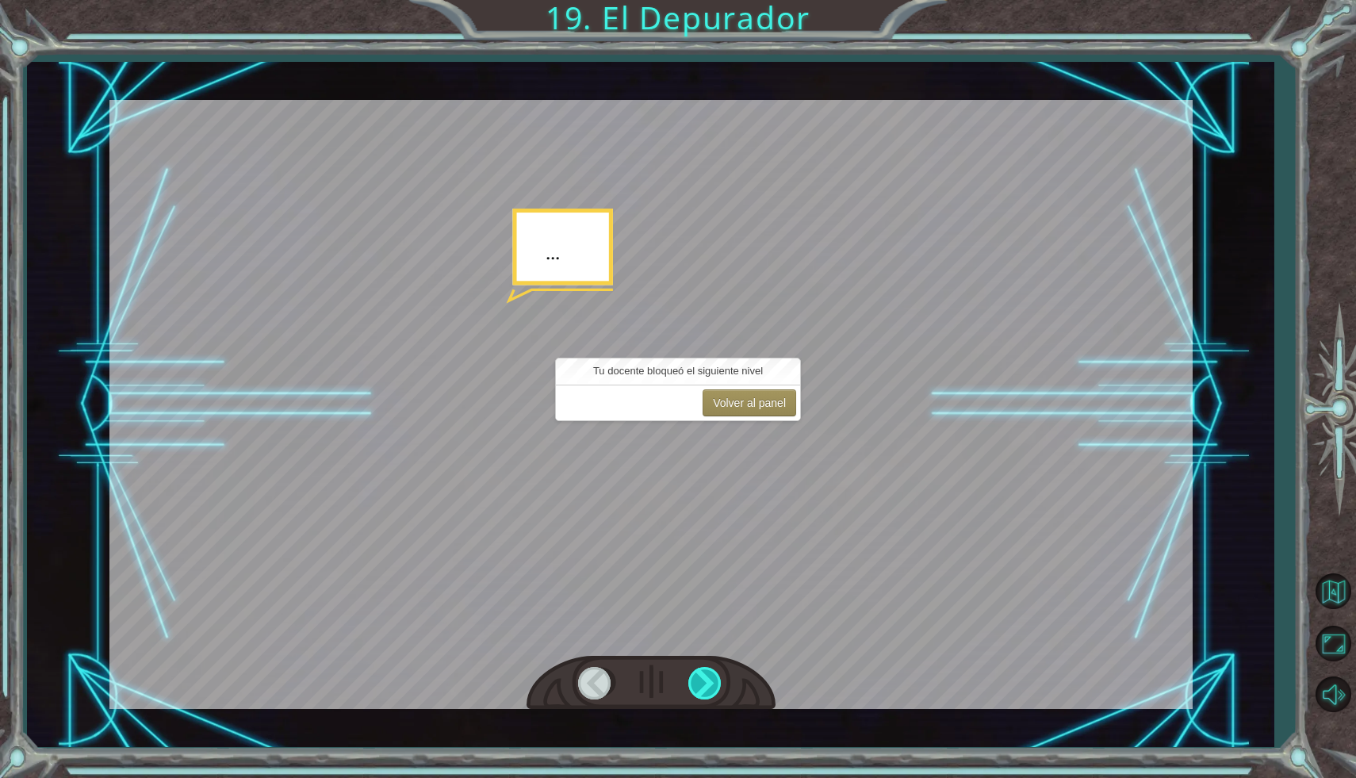
click at [696, 679] on div at bounding box center [706, 683] width 36 height 33
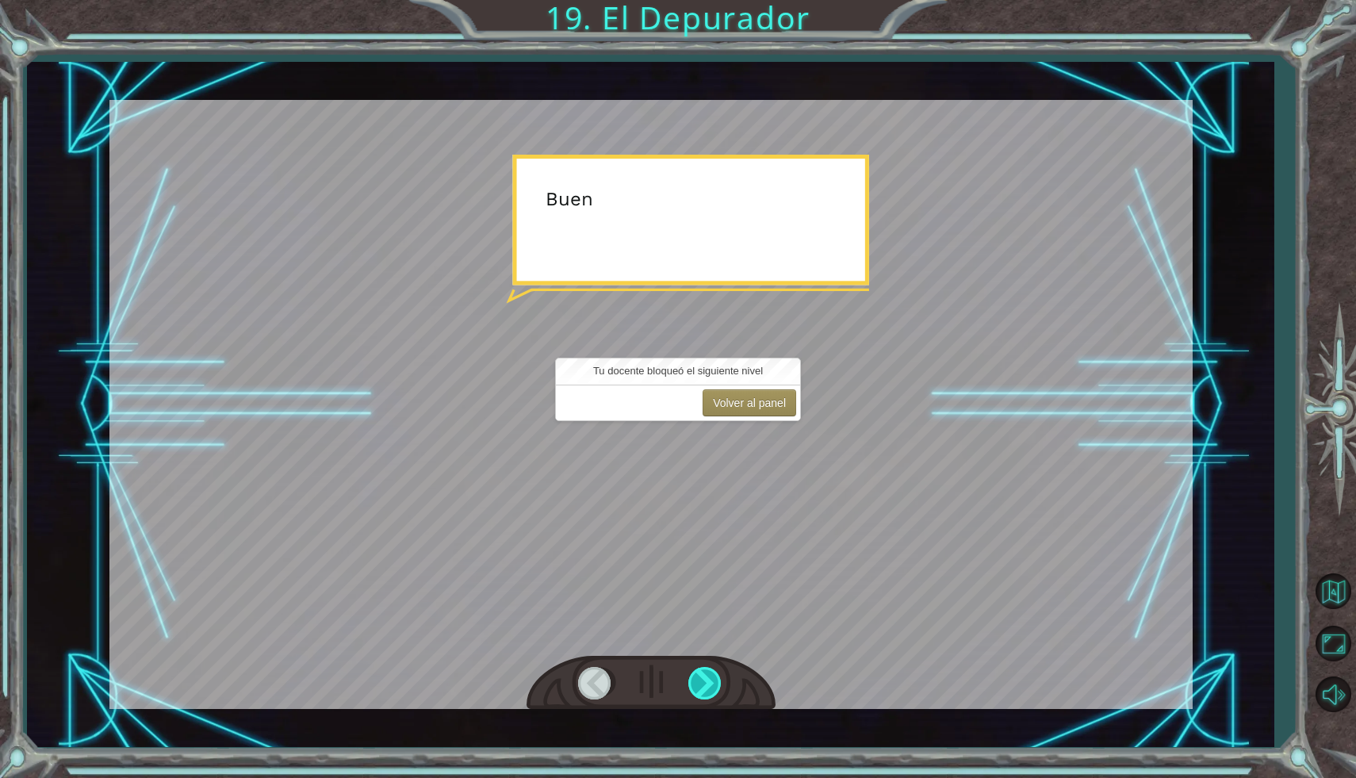
click at [696, 679] on div at bounding box center [706, 683] width 36 height 33
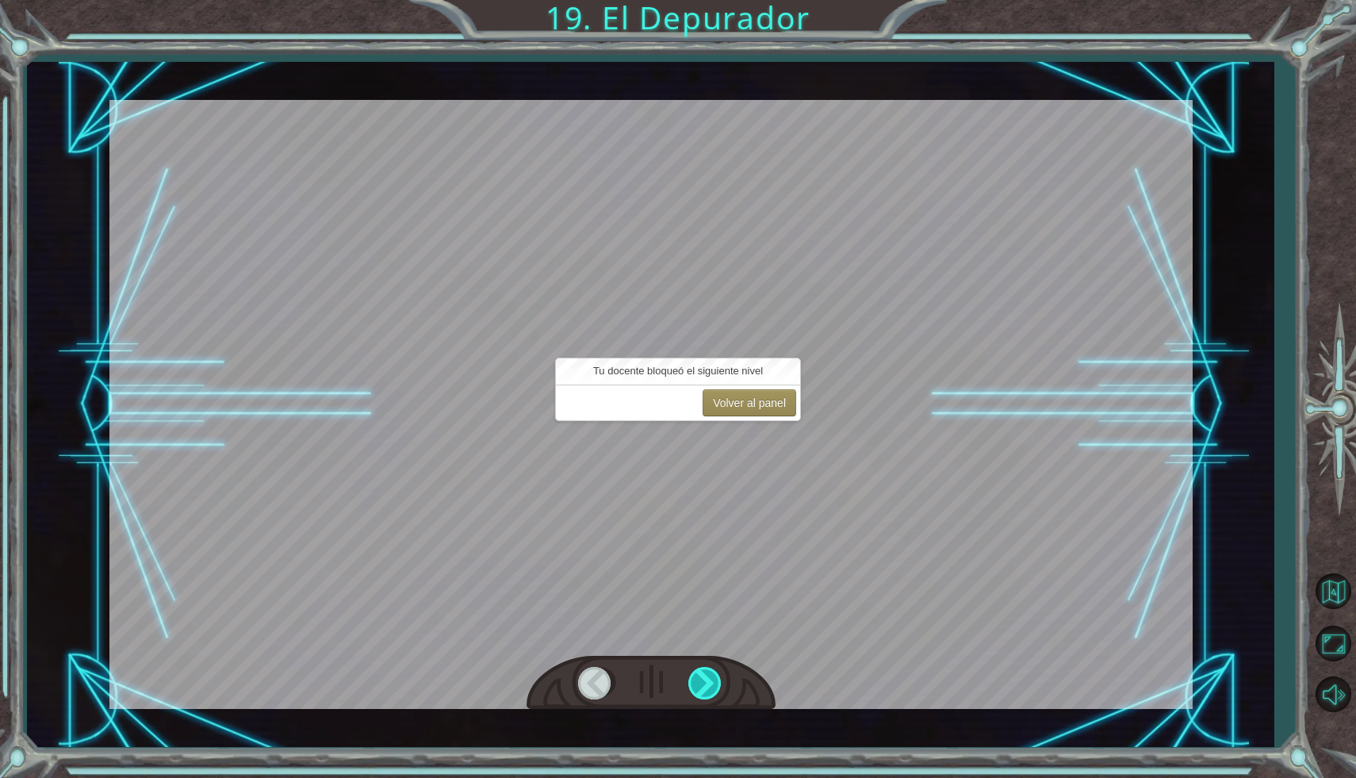
click at [696, 679] on div at bounding box center [706, 683] width 36 height 33
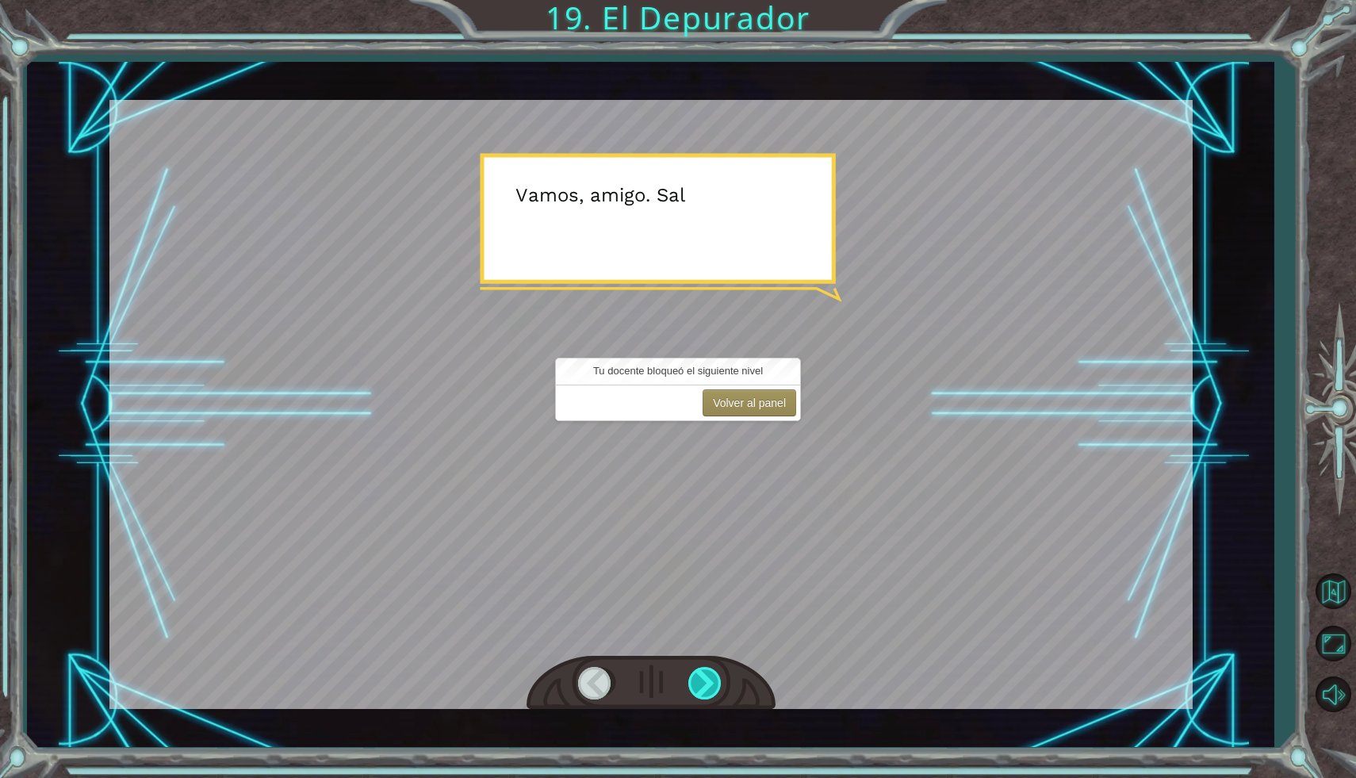
click at [696, 679] on div at bounding box center [706, 683] width 36 height 33
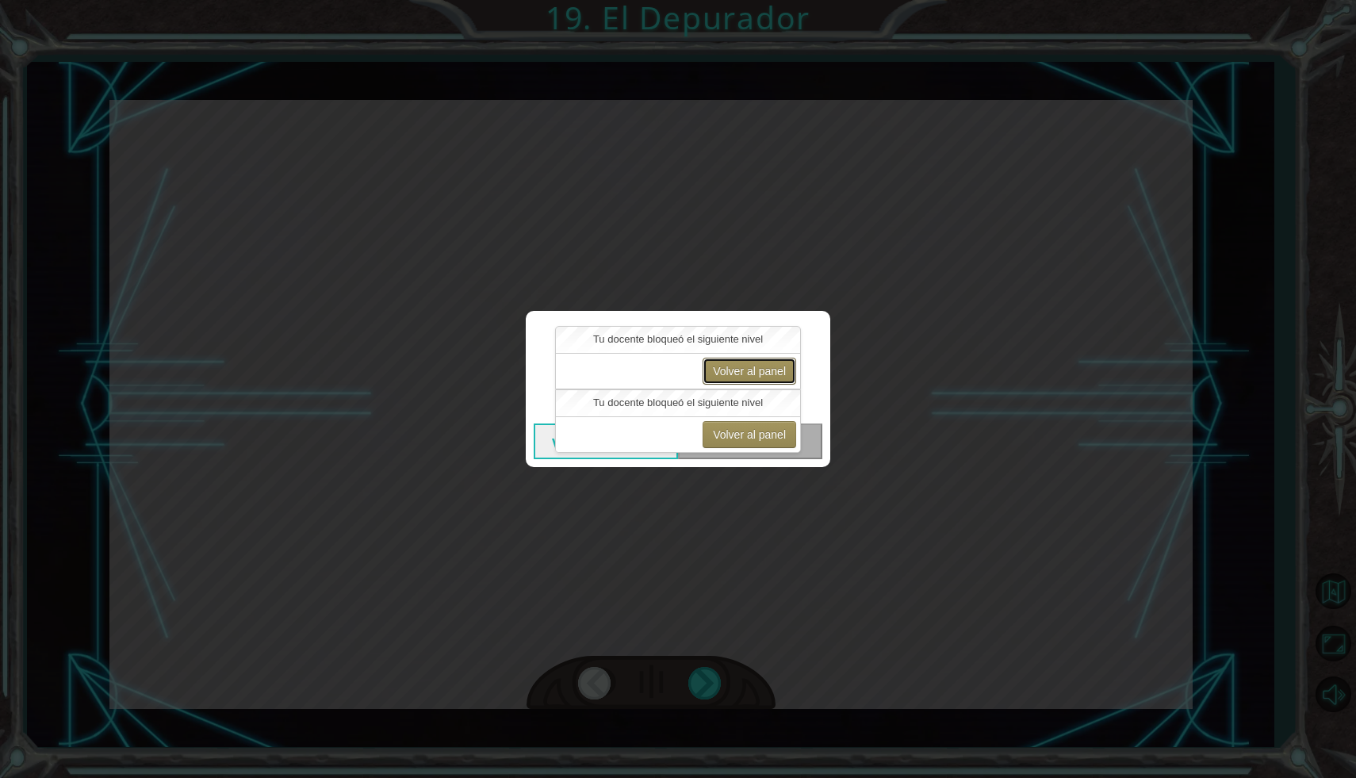
click at [738, 366] on button "Volver al panel" at bounding box center [750, 371] width 94 height 27
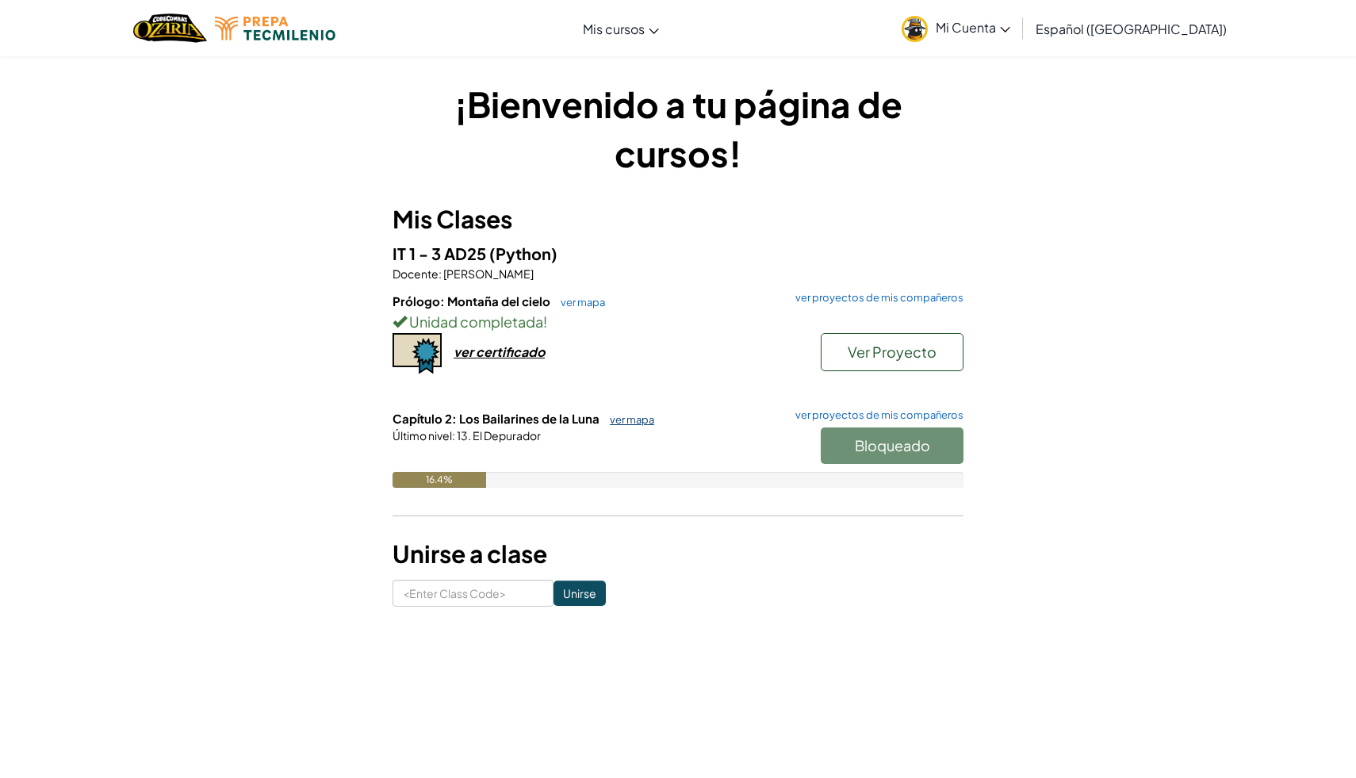
click at [627, 415] on link "ver mapa" at bounding box center [628, 419] width 52 height 13
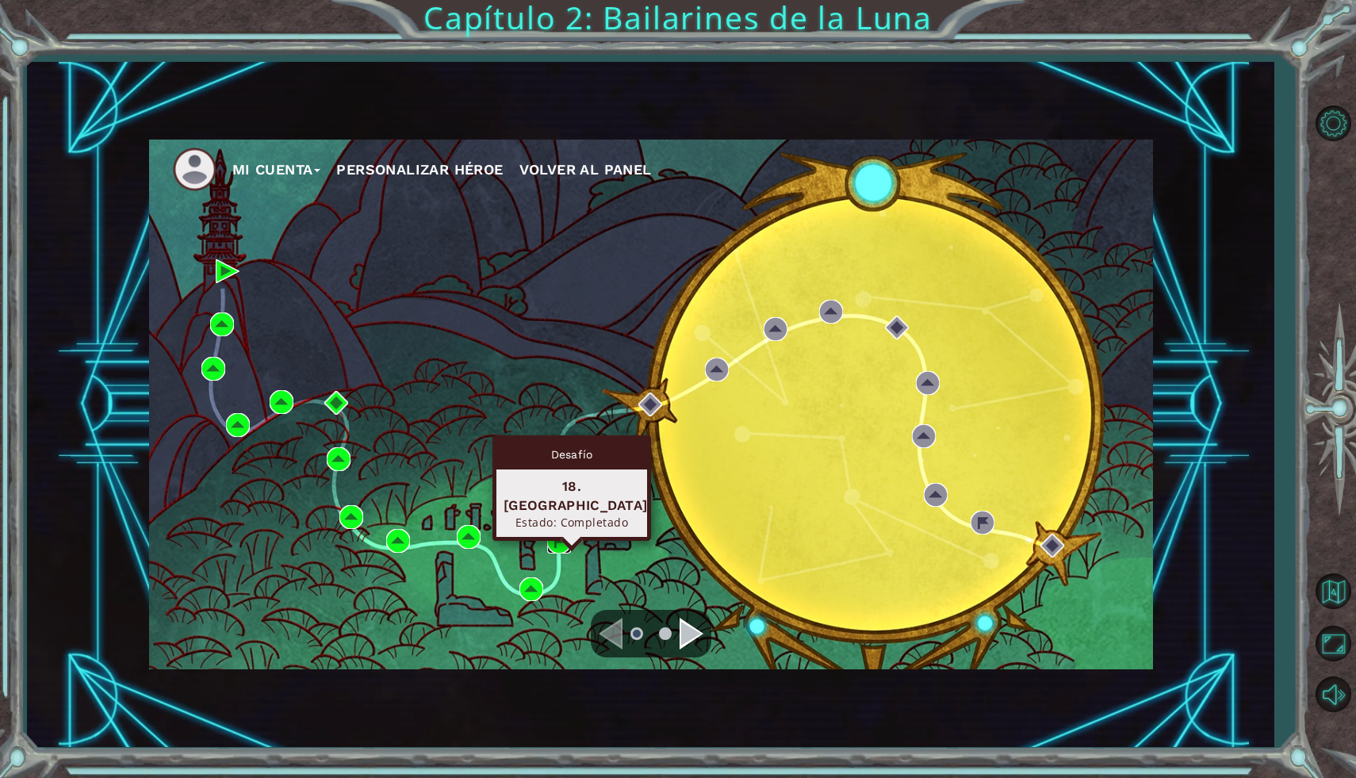
click at [557, 534] on img at bounding box center [559, 542] width 24 height 24
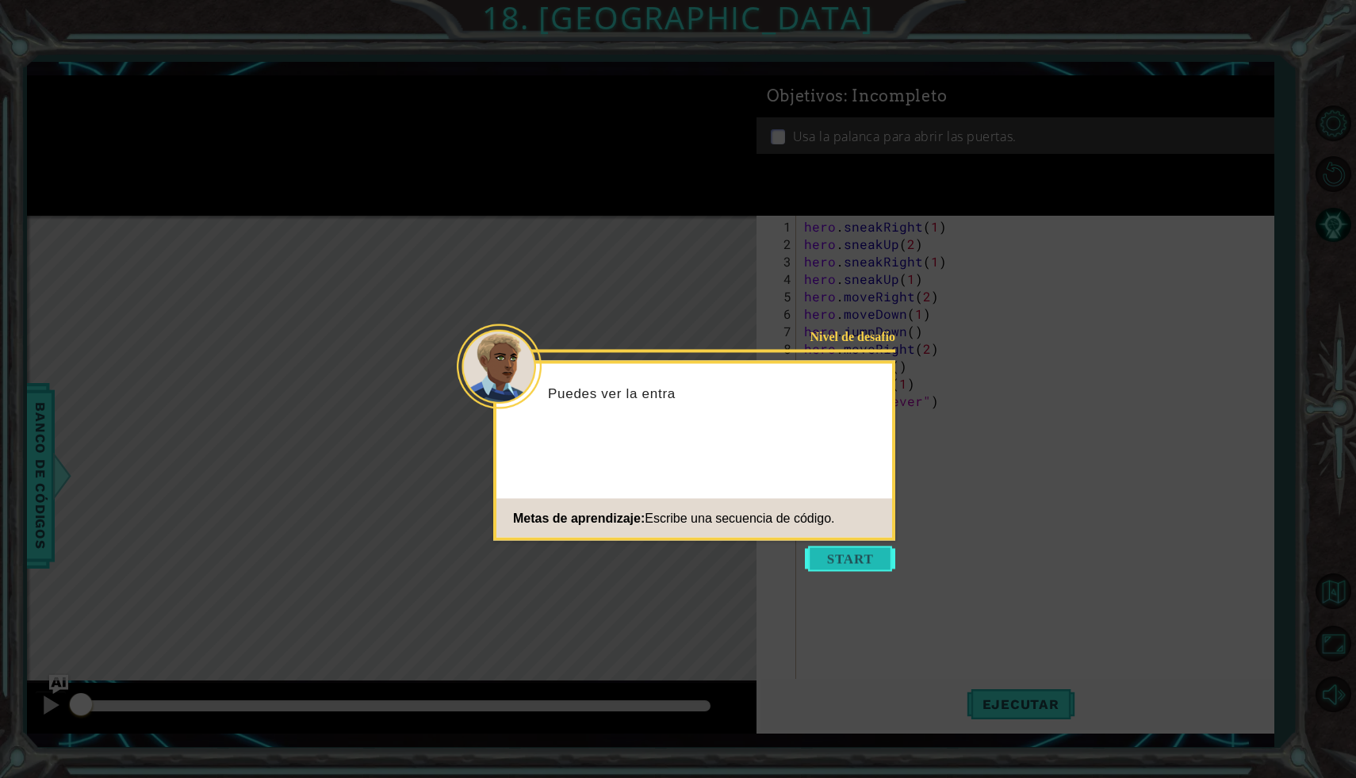
click at [873, 554] on button "Start" at bounding box center [850, 558] width 90 height 25
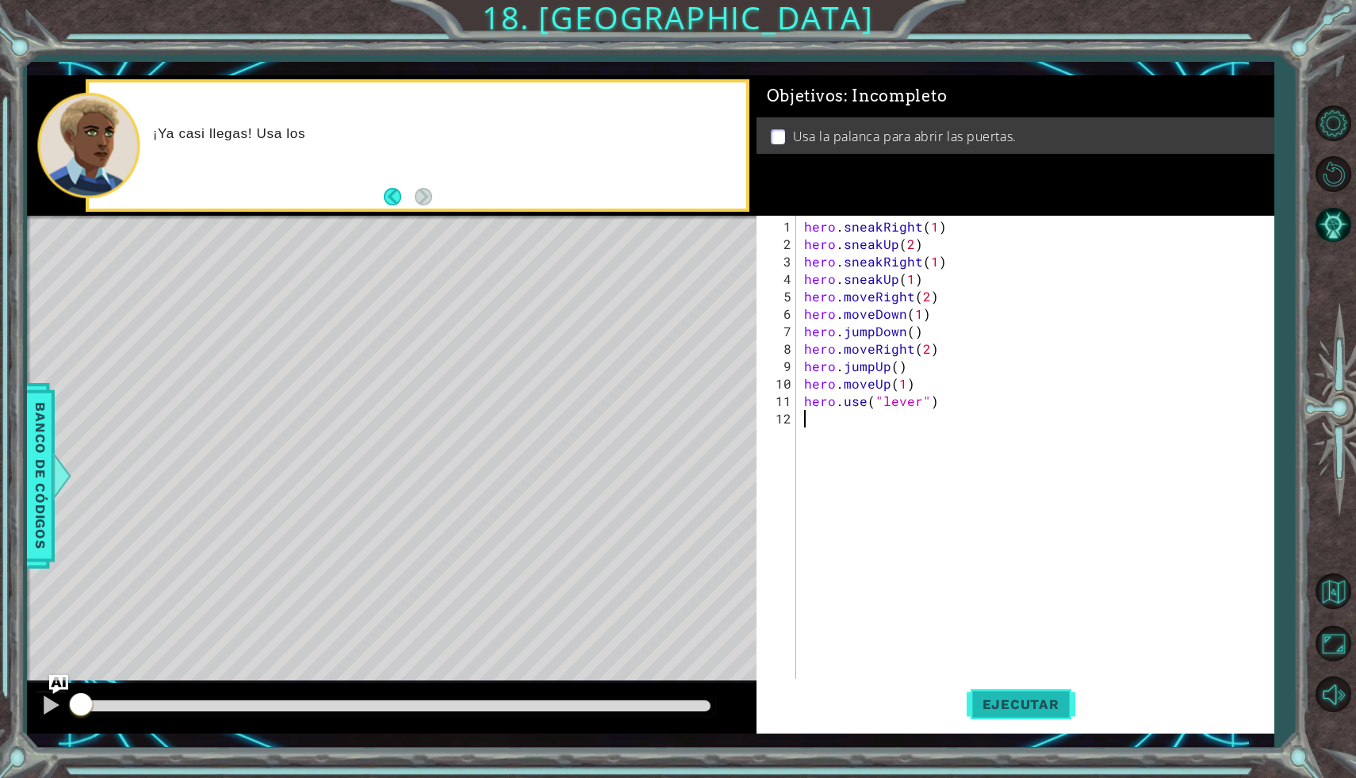
click at [999, 711] on span "Ejecutar" at bounding box center [1021, 704] width 109 height 16
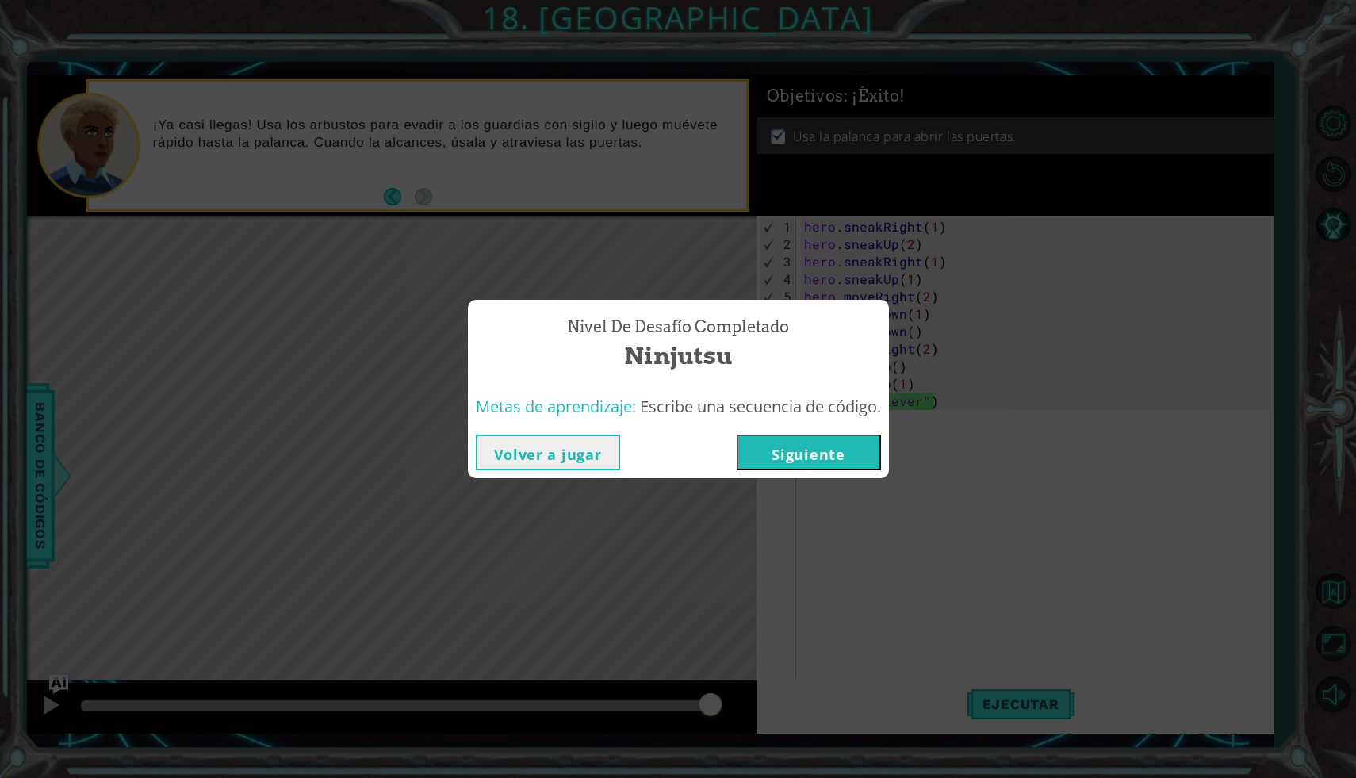
click at [565, 448] on button "Volver a jugar" at bounding box center [548, 453] width 144 height 36
